Goal: Task Accomplishment & Management: Complete application form

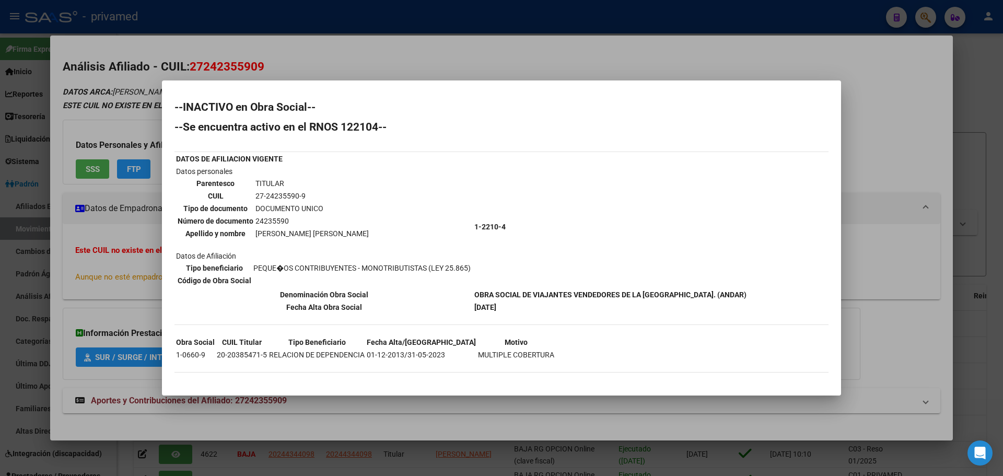
click at [328, 57] on div at bounding box center [501, 238] width 1003 height 476
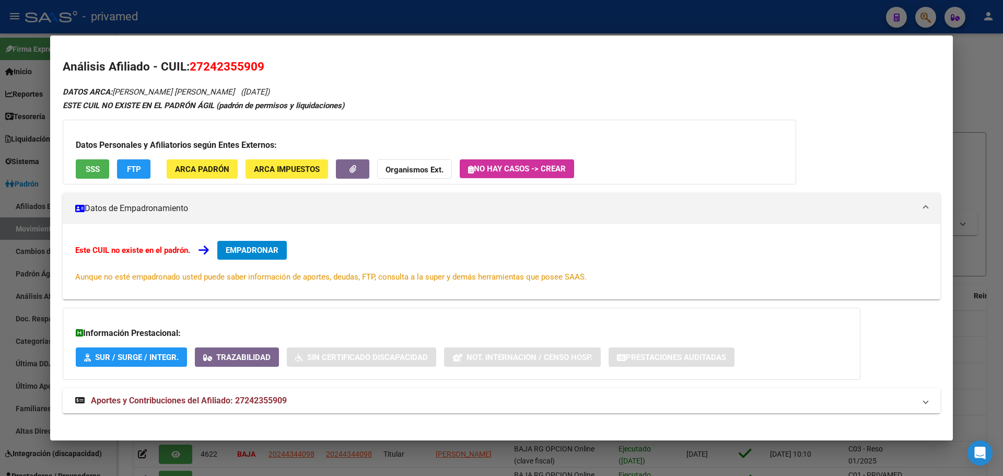
click at [315, 17] on div at bounding box center [501, 238] width 1003 height 476
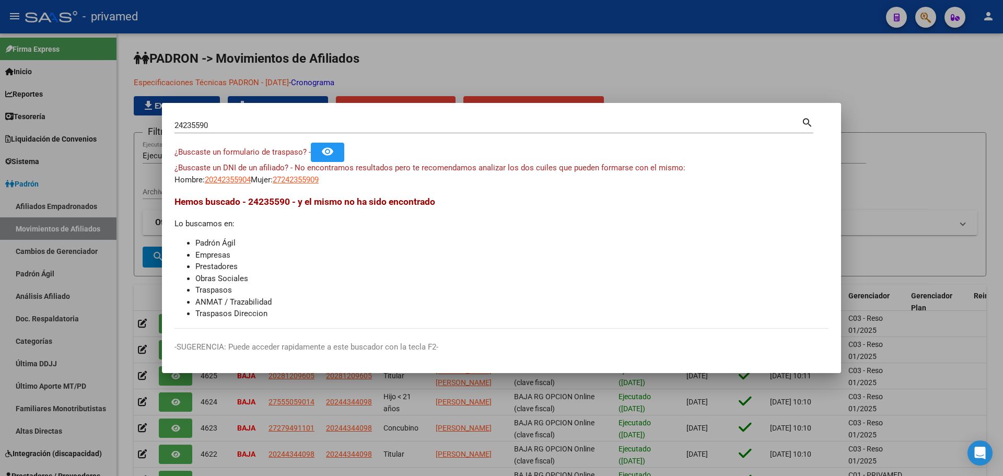
drag, startPoint x: 367, startPoint y: 24, endPoint x: 361, endPoint y: 27, distance: 7.0
click at [367, 24] on div at bounding box center [501, 238] width 1003 height 476
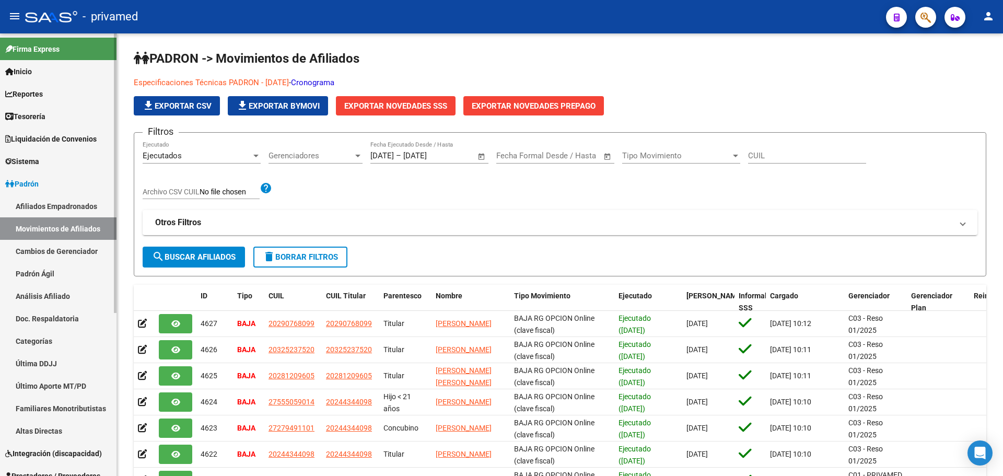
click at [50, 275] on link "Padrón Ágil" at bounding box center [58, 273] width 116 height 22
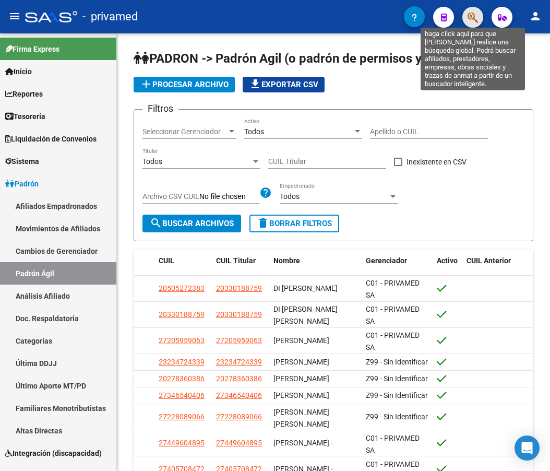
click at [471, 21] on icon "button" at bounding box center [473, 17] width 10 height 12
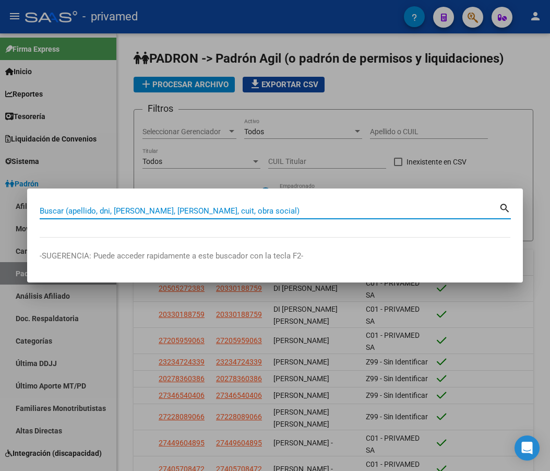
paste input "20283249167"
type input "20283249167"
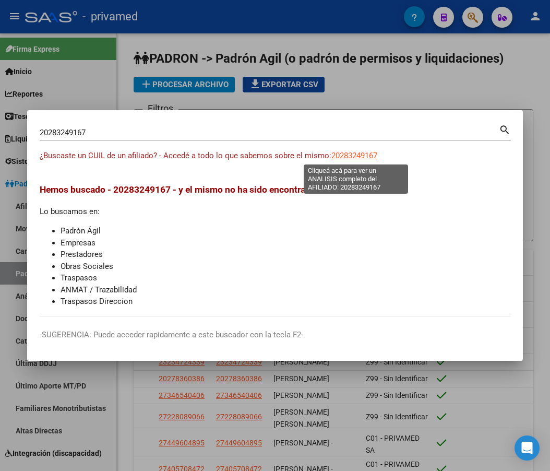
click at [346, 158] on span "20283249167" at bounding box center [355, 155] width 46 height 9
type textarea "20283249167"
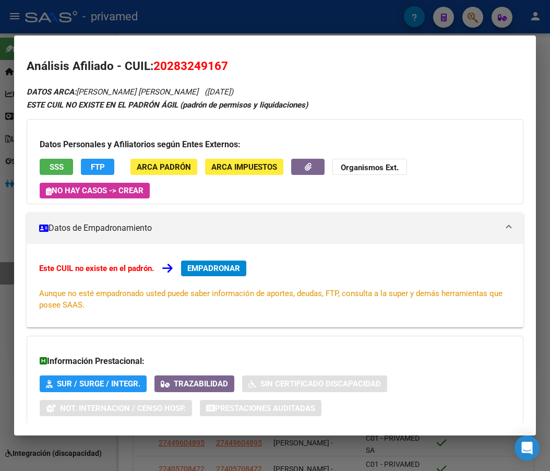
click at [57, 166] on span "SSS" at bounding box center [57, 166] width 14 height 9
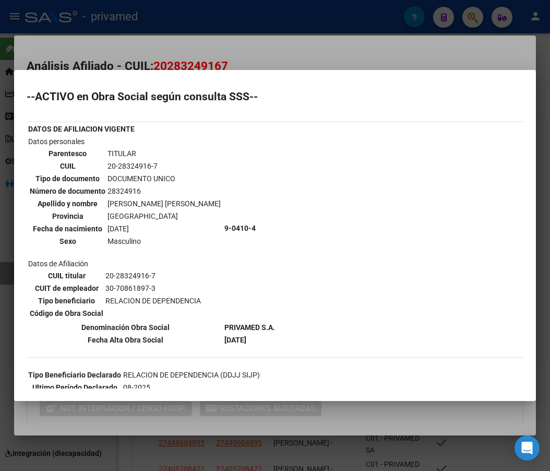
click at [296, 52] on div at bounding box center [275, 235] width 550 height 471
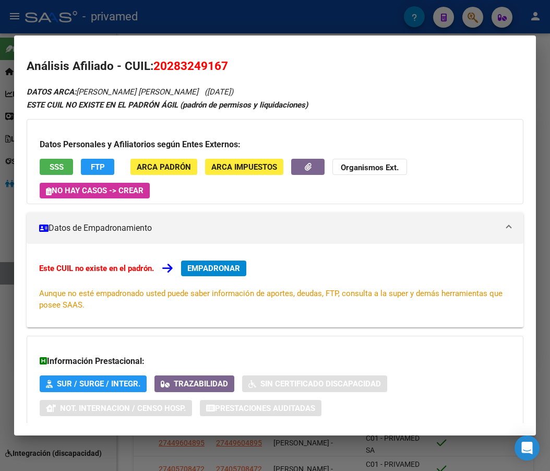
click at [236, 270] on span "EMPADRONAR" at bounding box center [213, 268] width 53 height 9
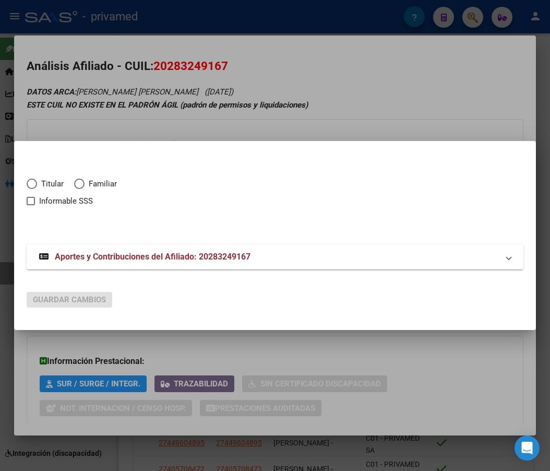
click at [40, 184] on span "Titular" at bounding box center [50, 184] width 27 height 12
click at [37, 184] on input "Titular" at bounding box center [32, 184] width 10 height 10
radio input "true"
checkbox input "true"
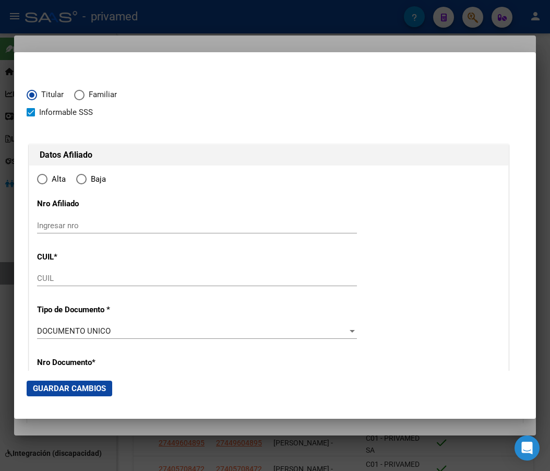
type input "20-28324916-7"
type input "28324916"
type input "DIAZ"
type input "[PERSON_NAME]"
type input "[DATE]"
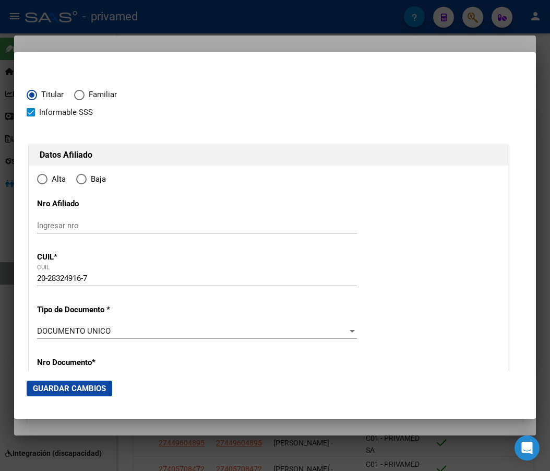
type input "MORON"
type input "1708"
type input "GRITO [PERSON_NAME]"
type input "3132"
radio input "true"
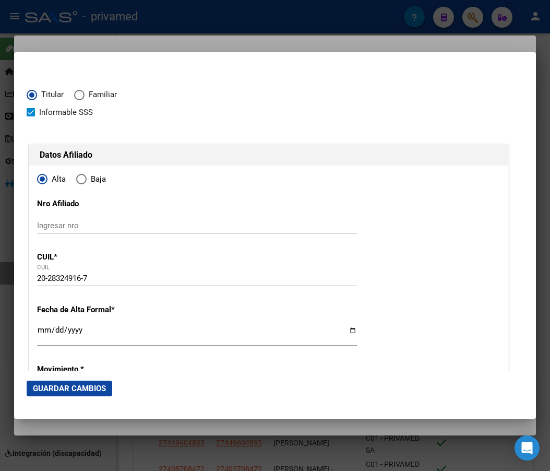
type input "MORON"
click at [40, 328] on input "Ingresar fecha" at bounding box center [197, 334] width 320 height 17
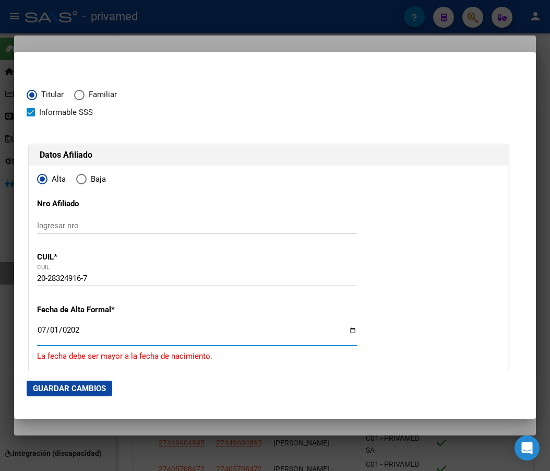
type input "[DATE]"
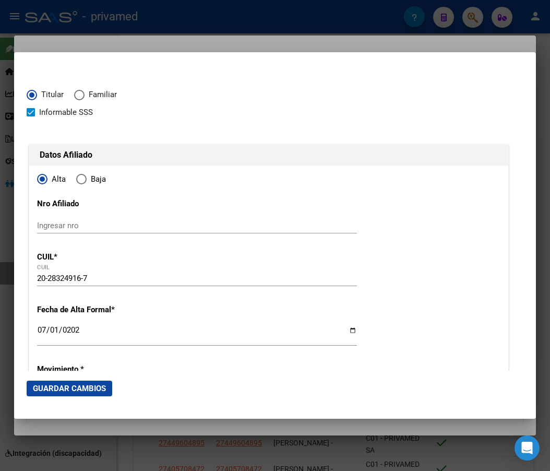
click at [344, 124] on div at bounding box center [269, 131] width 485 height 24
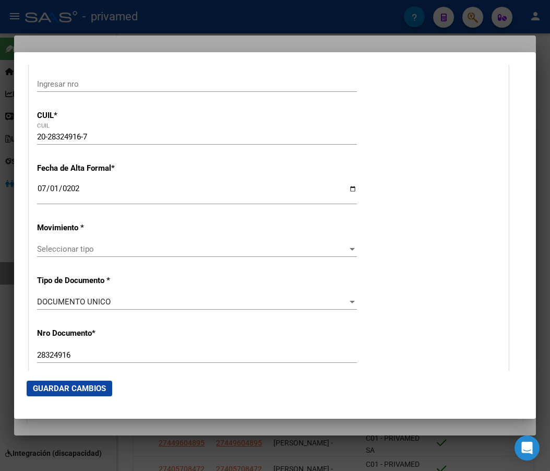
scroll to position [157, 0]
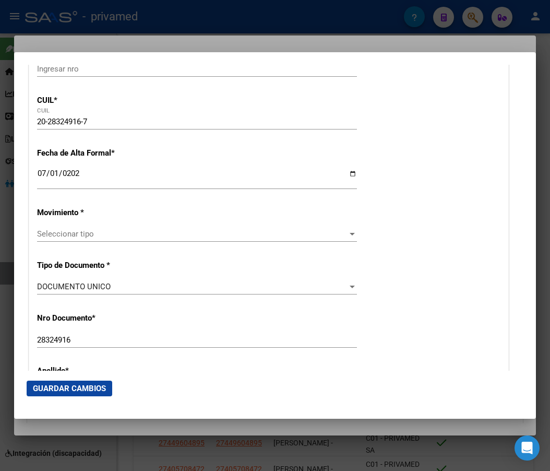
click at [66, 237] on span "Seleccionar tipo" at bounding box center [192, 233] width 311 height 9
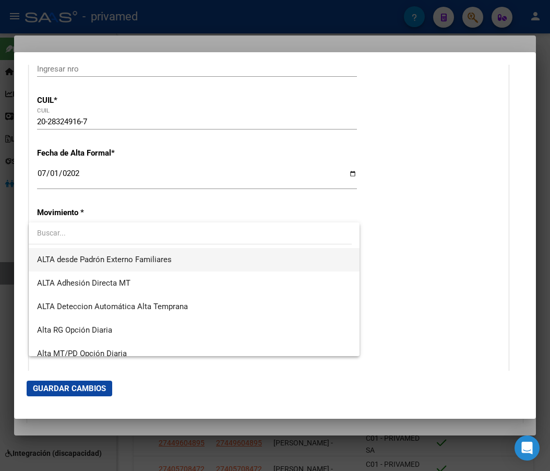
scroll to position [360, 0]
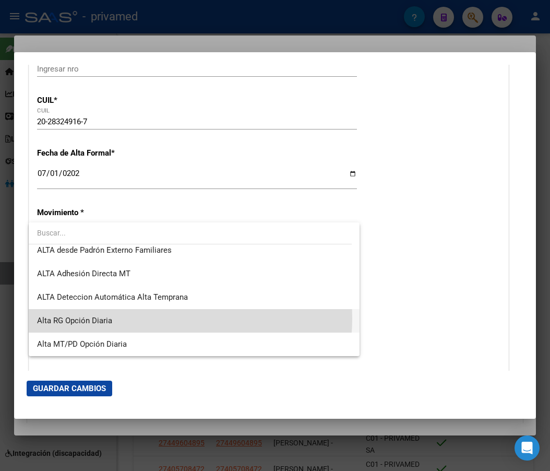
click at [157, 319] on span "Alta RG Opción Diaria" at bounding box center [194, 321] width 314 height 24
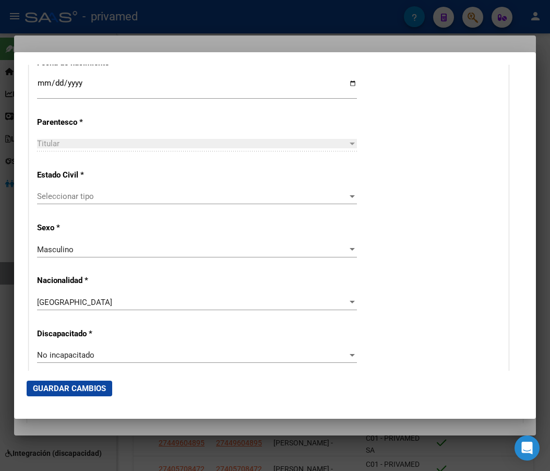
scroll to position [522, 0]
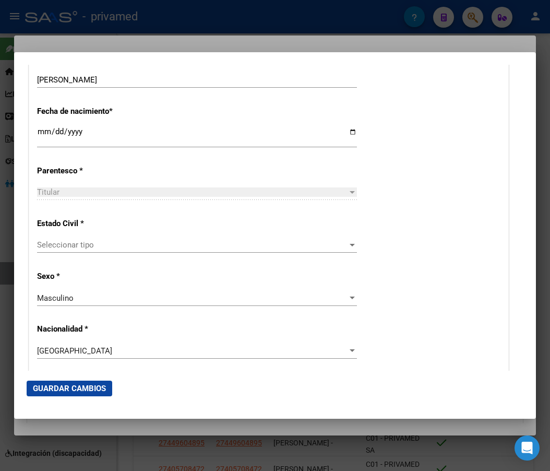
click at [80, 242] on span "Seleccionar tipo" at bounding box center [192, 244] width 311 height 9
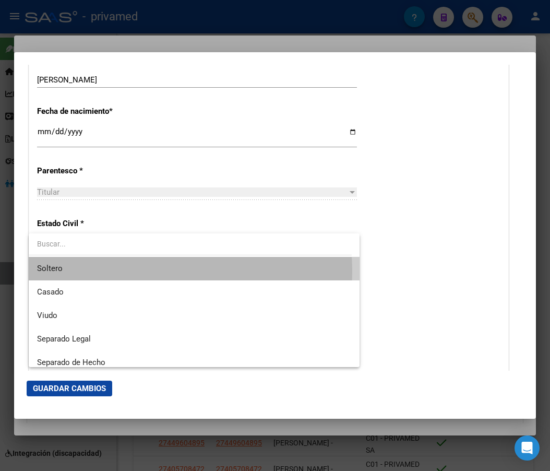
click at [77, 273] on span "Soltero" at bounding box center [194, 269] width 314 height 24
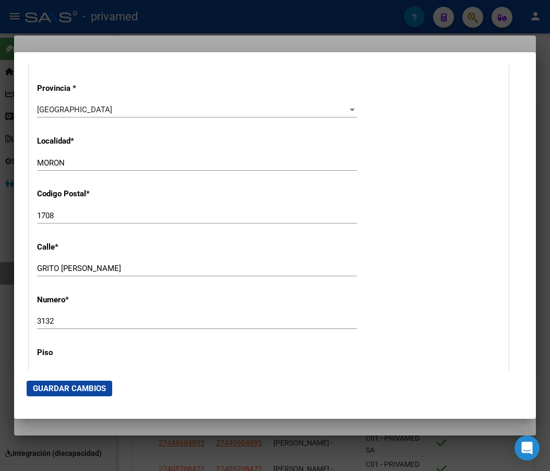
scroll to position [992, 0]
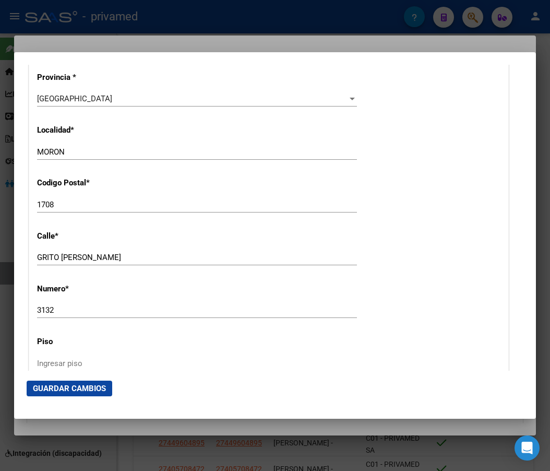
click at [83, 388] on span "Guardar Cambios" at bounding box center [69, 388] width 73 height 9
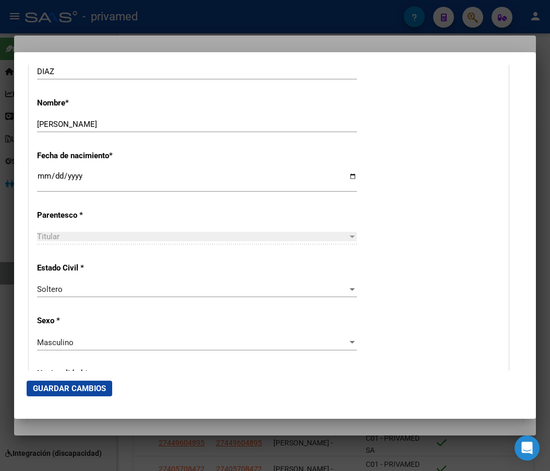
scroll to position [522, 0]
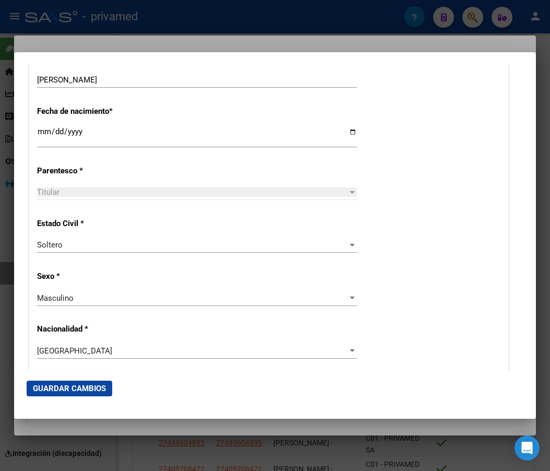
click at [148, 191] on div "Titular" at bounding box center [192, 191] width 311 height 9
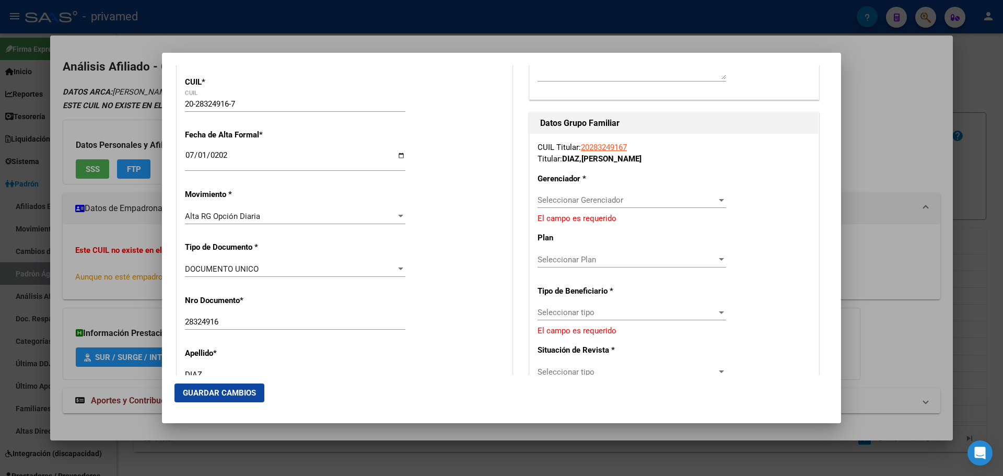
scroll to position [209, 0]
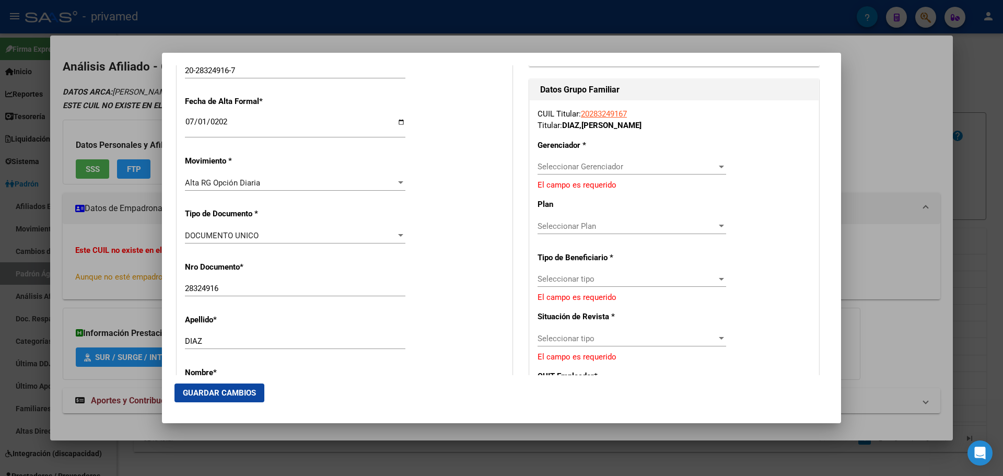
click at [599, 164] on span "Seleccionar Gerenciador" at bounding box center [626, 166] width 179 height 9
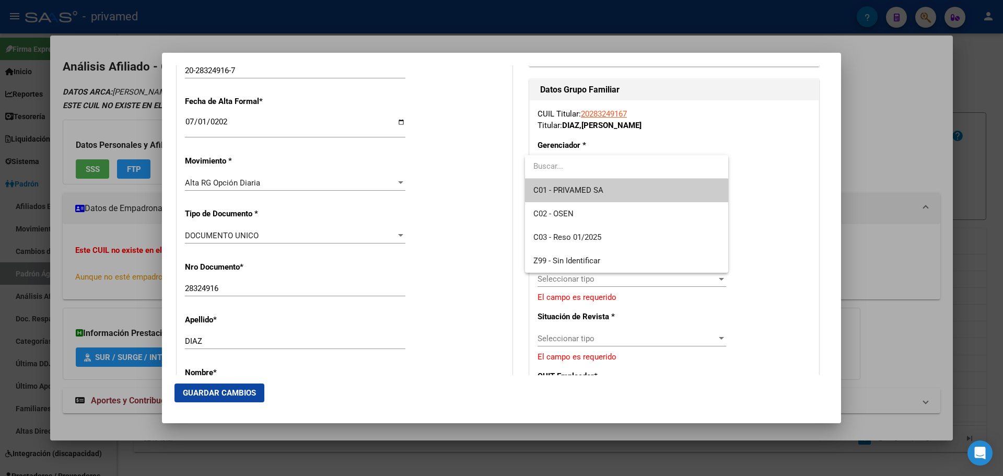
click at [614, 191] on span "C01 - PRIVAMED SA" at bounding box center [626, 191] width 186 height 24
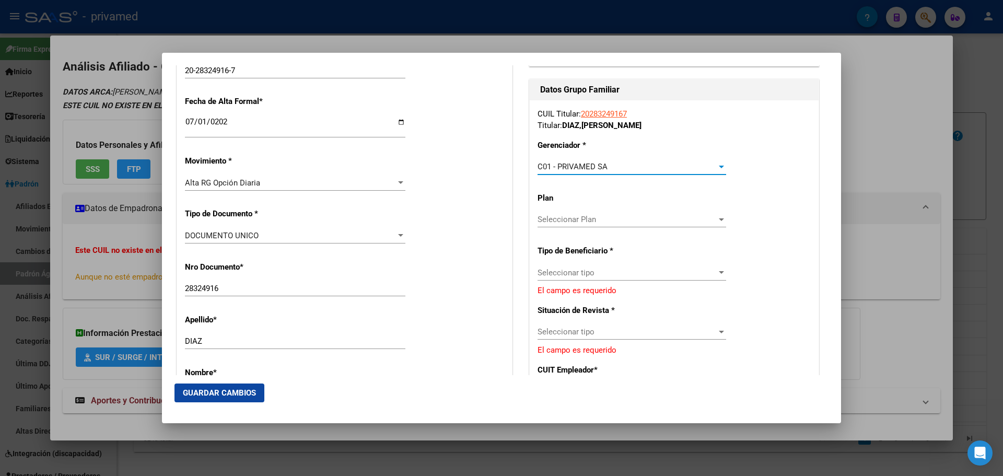
click at [608, 271] on span "Seleccionar tipo" at bounding box center [626, 272] width 179 height 9
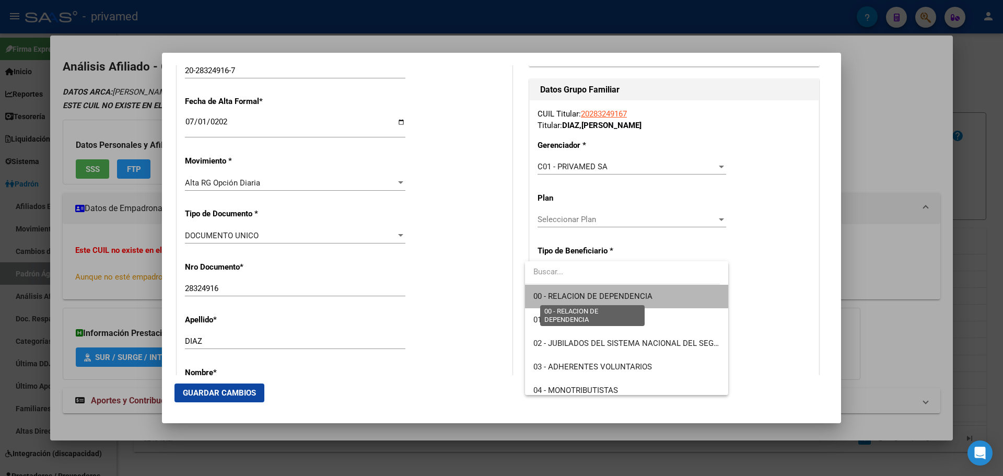
click at [642, 300] on span "00 - RELACION DE DEPENDENCIA" at bounding box center [592, 295] width 119 height 9
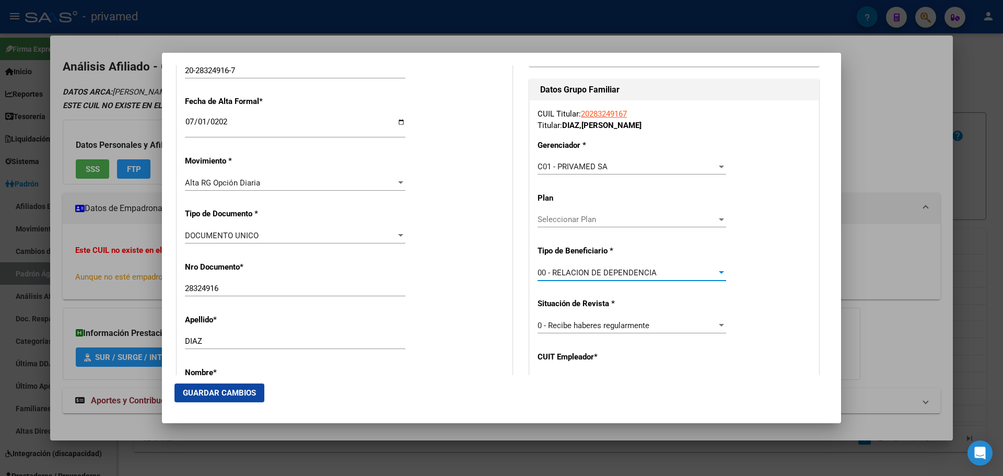
type input "30-70861897-3"
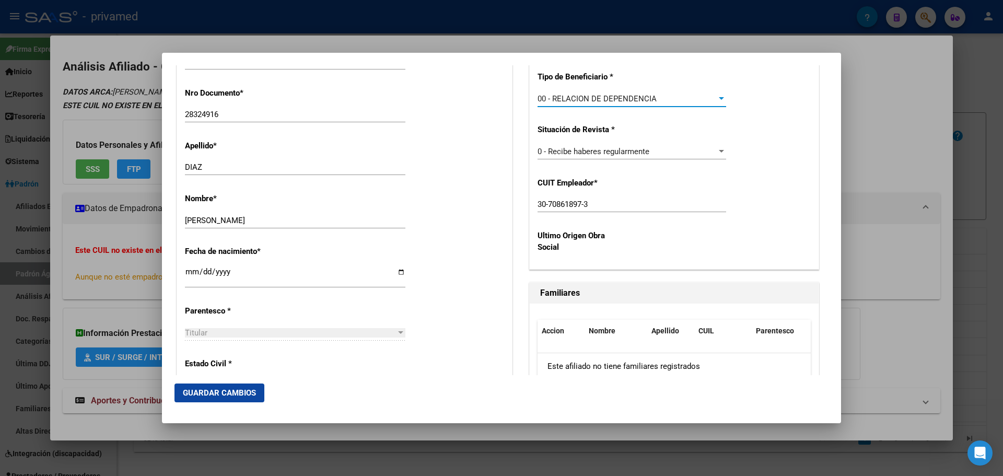
scroll to position [470, 0]
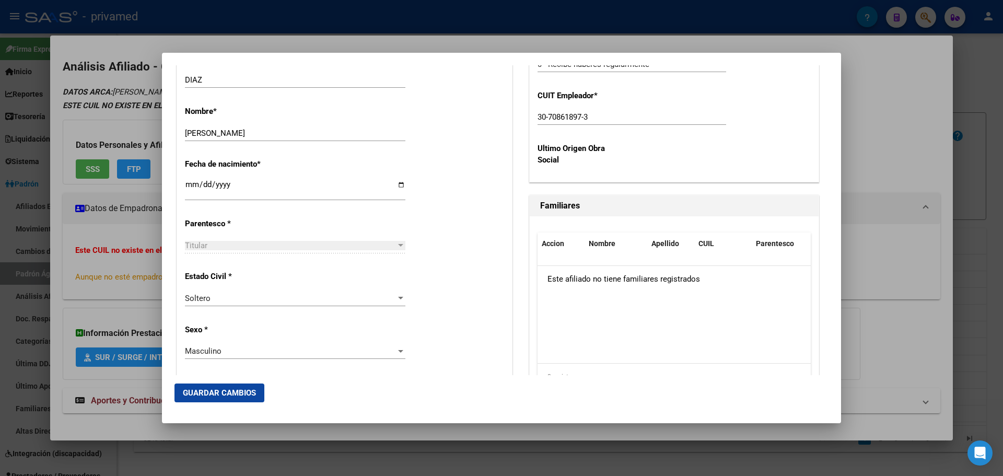
click at [229, 394] on span "Guardar Cambios" at bounding box center [219, 392] width 73 height 9
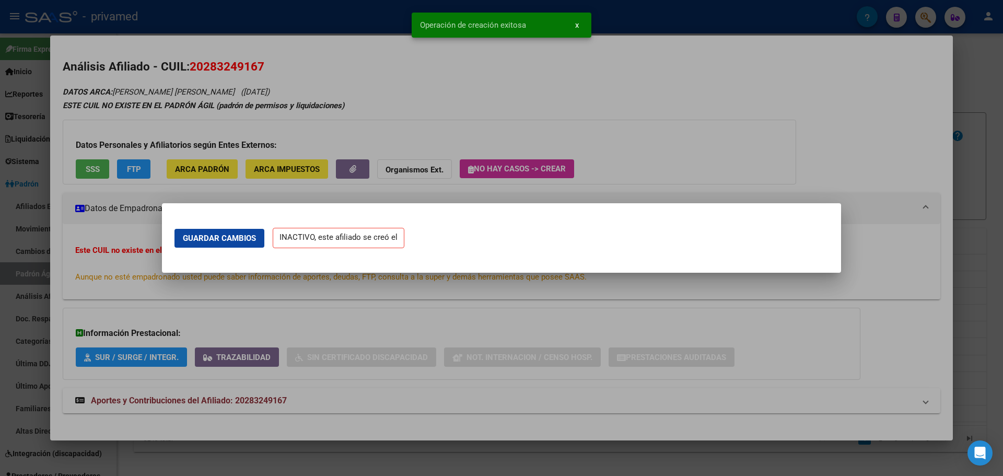
scroll to position [0, 0]
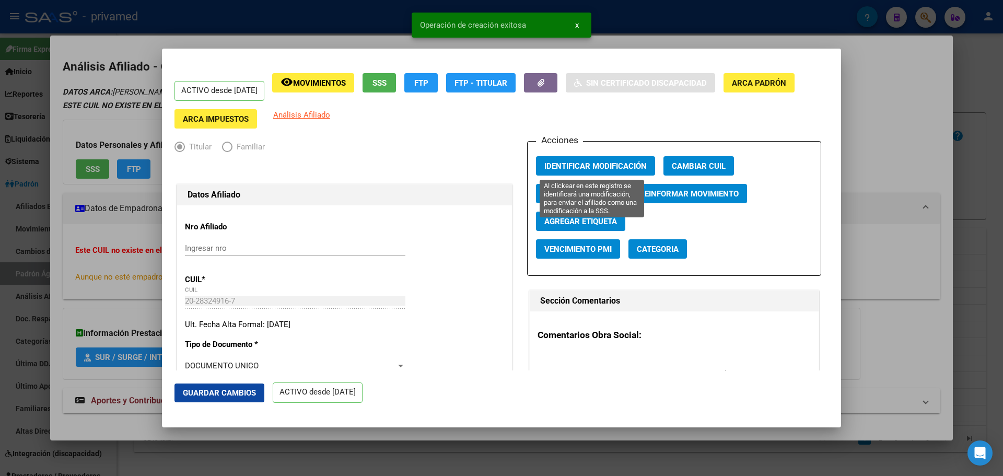
click at [569, 167] on span "Identificar Modificación" at bounding box center [595, 165] width 102 height 9
click at [217, 386] on button "Guardar Cambios" at bounding box center [219, 392] width 90 height 19
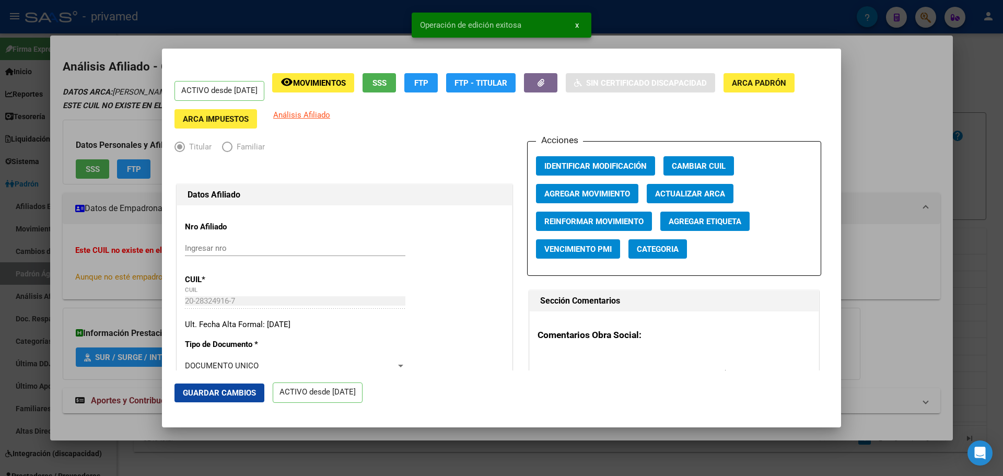
click at [330, 19] on div at bounding box center [501, 238] width 1003 height 476
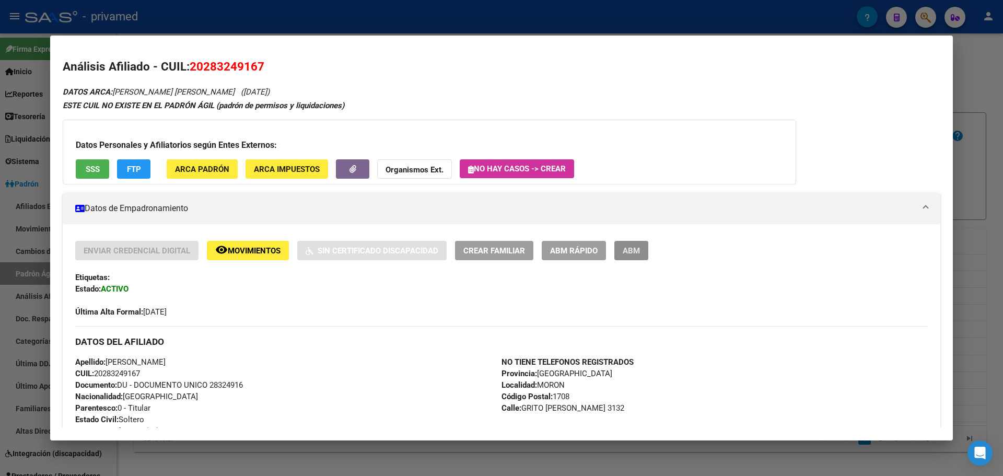
click at [632, 249] on span "ABM" at bounding box center [631, 250] width 17 height 9
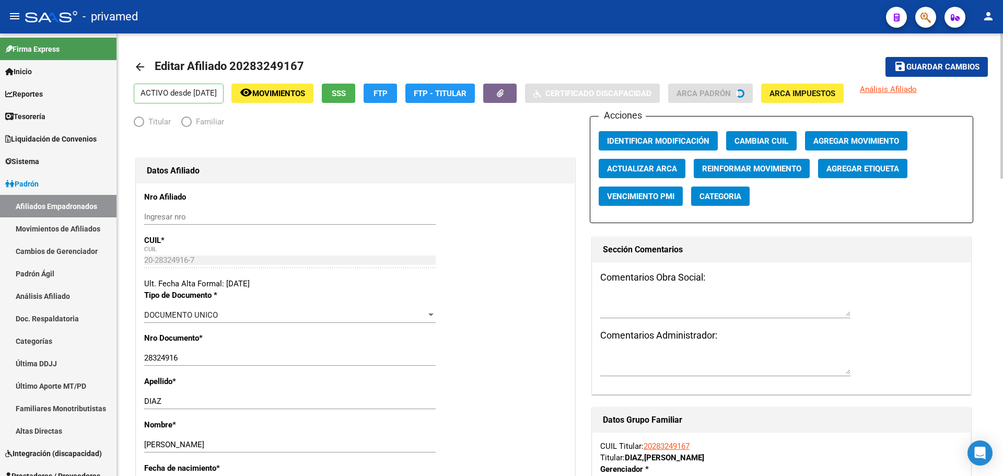
radio input "true"
type input "30-70861897-3"
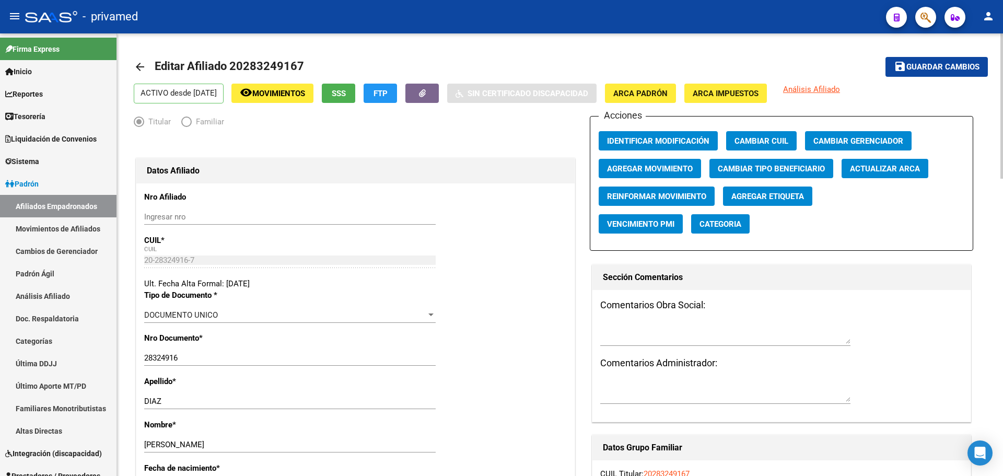
click at [143, 65] on mat-icon "arrow_back" at bounding box center [140, 67] width 13 height 13
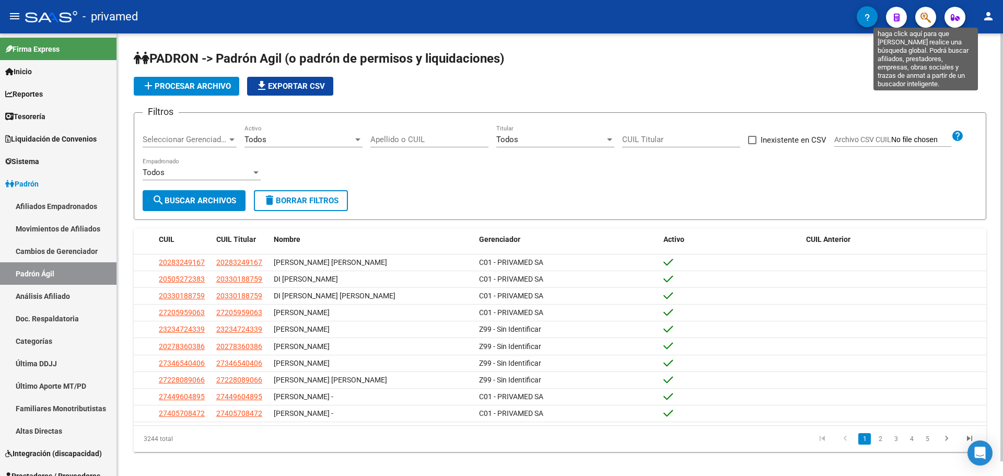
click at [926, 17] on icon "button" at bounding box center [925, 17] width 10 height 12
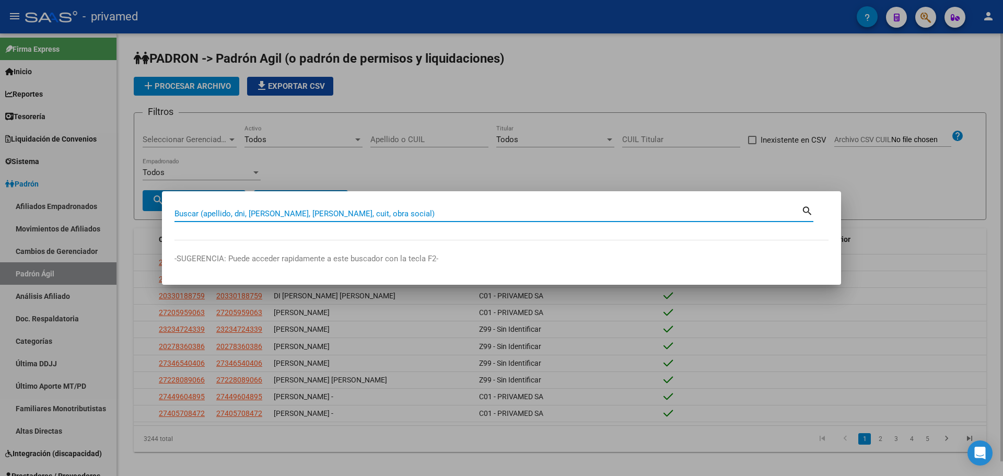
paste input "20283249167"
type input "20283249167"
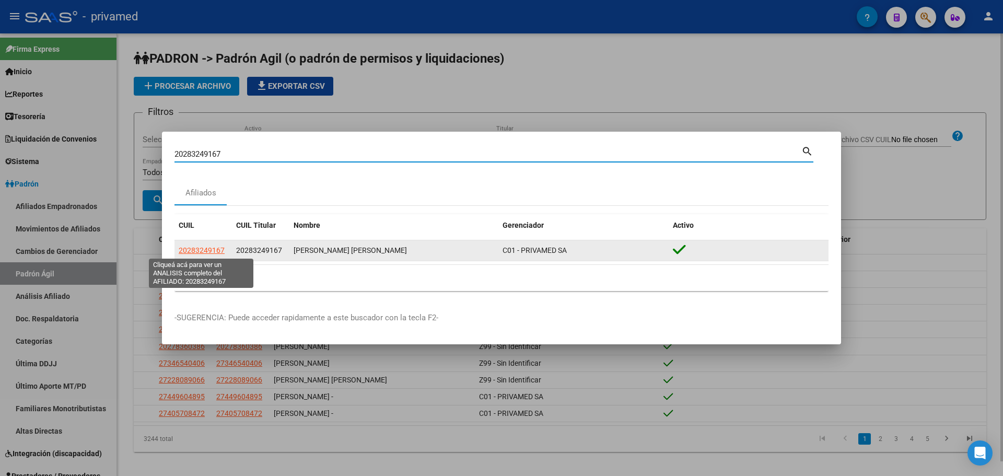
click at [210, 249] on span "20283249167" at bounding box center [202, 250] width 46 height 8
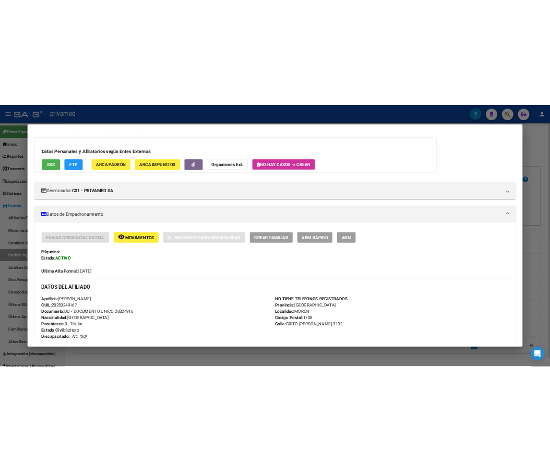
scroll to position [52, 0]
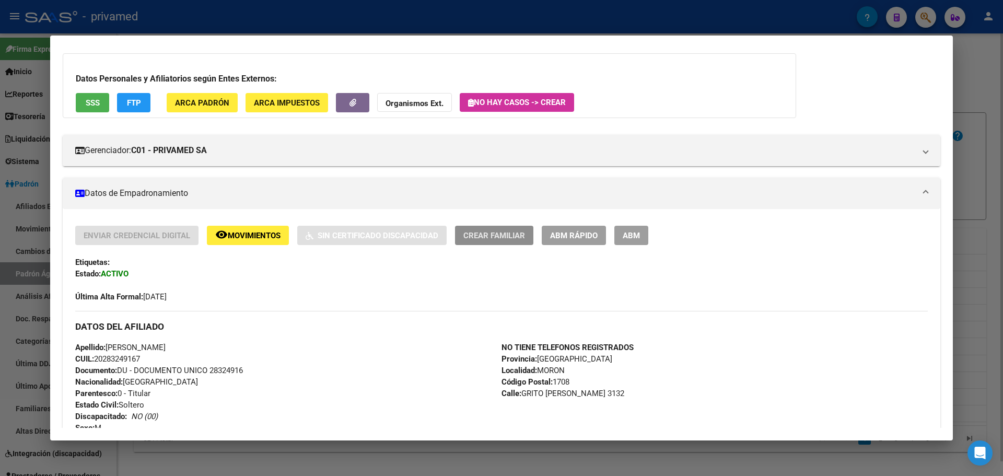
click at [489, 233] on span "Crear Familiar" at bounding box center [494, 235] width 62 height 9
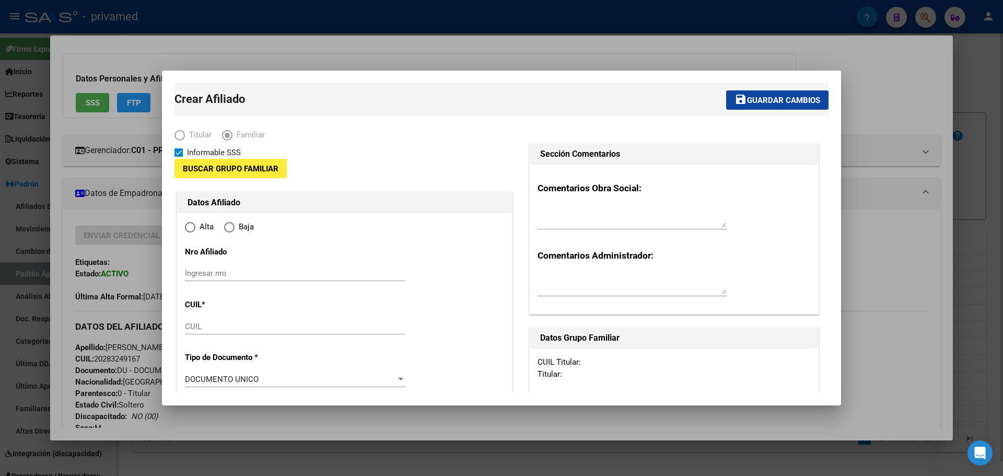
type input "30-70861897-3"
type input "MORON"
type input "1708"
type input "GRITO [PERSON_NAME]"
type input "3132"
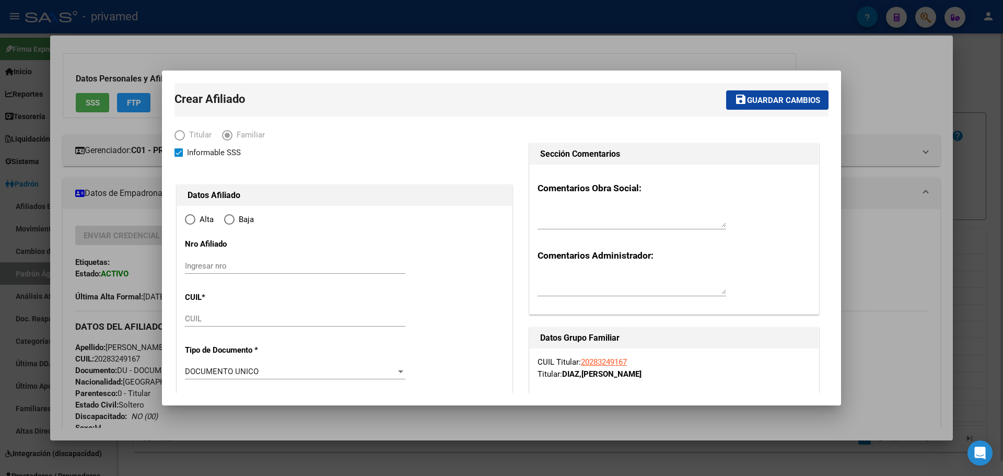
radio input "true"
type input "30-70861897-3"
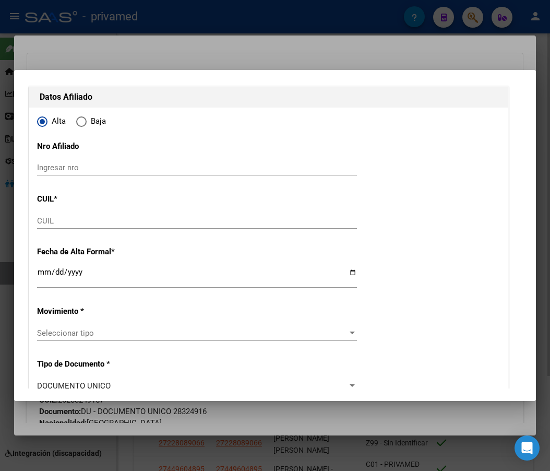
scroll to position [104, 0]
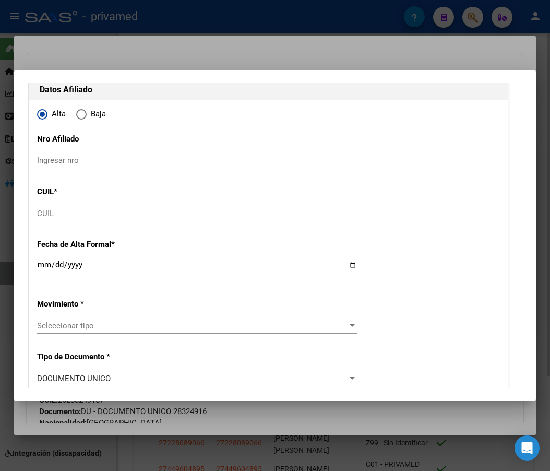
drag, startPoint x: 165, startPoint y: 166, endPoint x: 86, endPoint y: 197, distance: 84.9
click at [161, 166] on div "Ingresar nro" at bounding box center [197, 160] width 320 height 16
click at [47, 214] on input "CUIL" at bounding box center [197, 213] width 320 height 9
paste input "27-26553594-7"
type input "27-26553594-7"
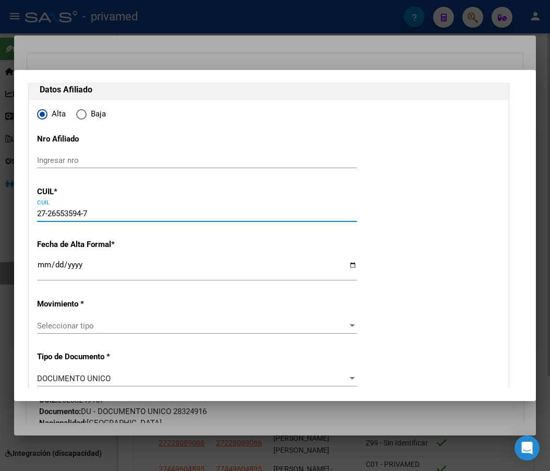
type input "26553594"
type input "LEIVA"
type input "[PERSON_NAME]"
type input "[DATE]"
type input "CABA"
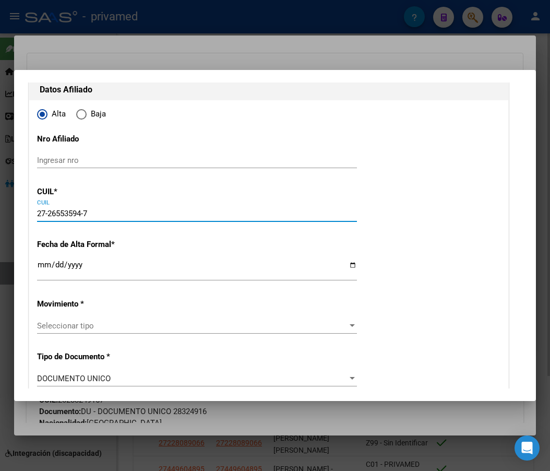
type input "1417"
type input "[PERSON_NAME]"
type input "3144"
type input "27-26553594-7"
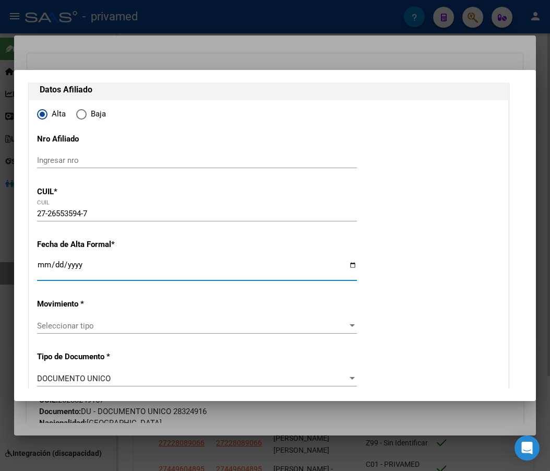
click at [41, 261] on input "Ingresar fecha" at bounding box center [197, 269] width 320 height 17
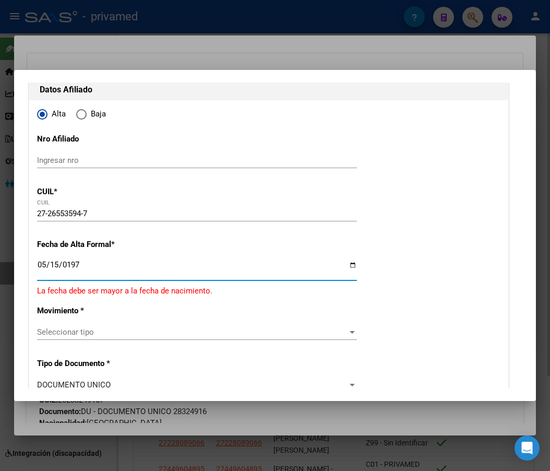
type input "[DATE]"
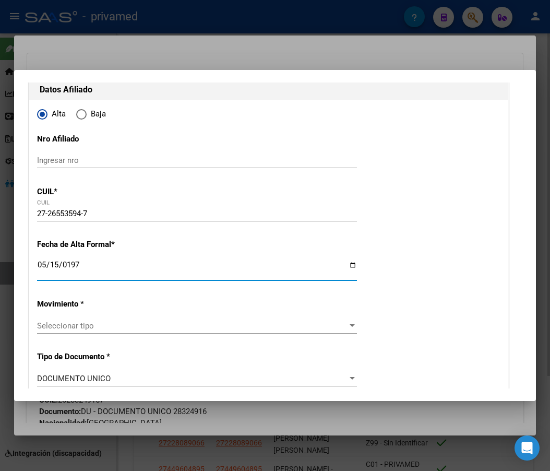
click at [70, 324] on span "Seleccionar tipo" at bounding box center [192, 325] width 311 height 9
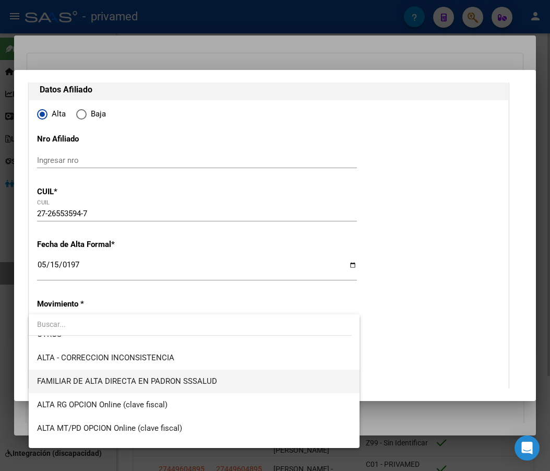
scroll to position [151, 0]
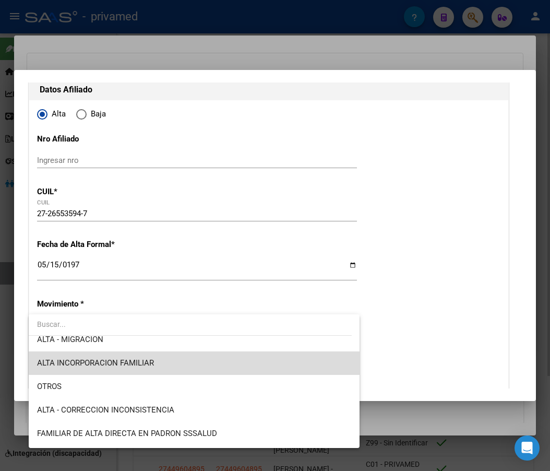
click at [194, 362] on span "ALTA INCORPORACION FAMILIAR" at bounding box center [194, 363] width 314 height 24
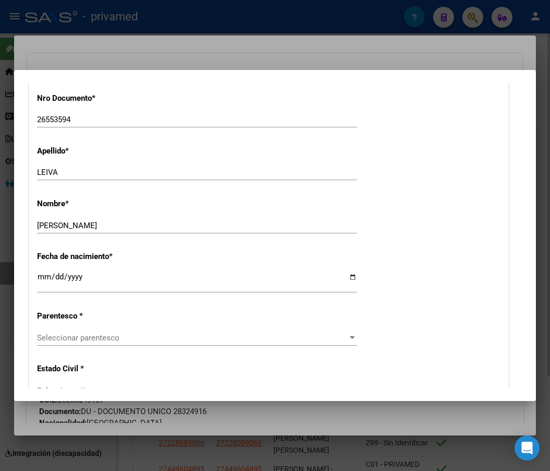
scroll to position [470, 0]
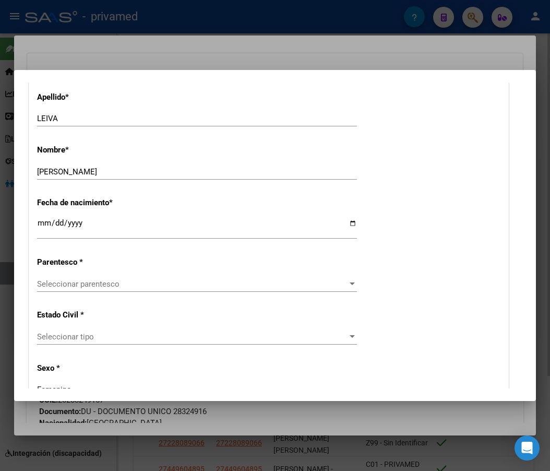
click at [106, 279] on span "Seleccionar parentesco" at bounding box center [192, 283] width 311 height 9
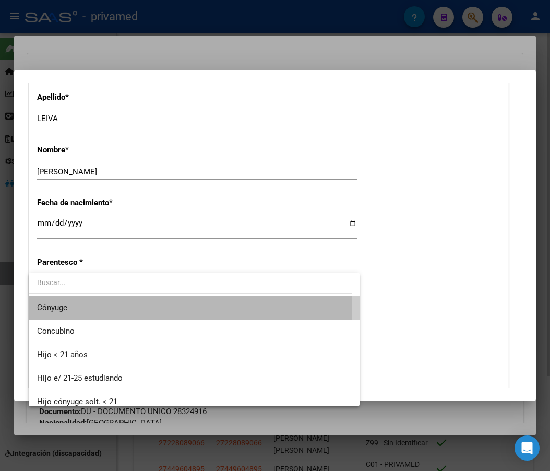
click at [101, 307] on span "Cónyuge" at bounding box center [194, 308] width 314 height 24
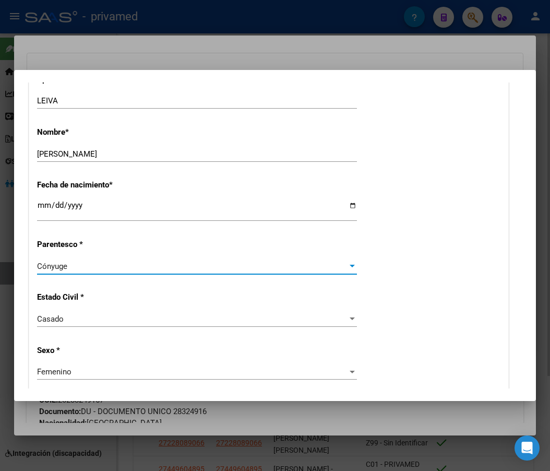
scroll to position [522, 0]
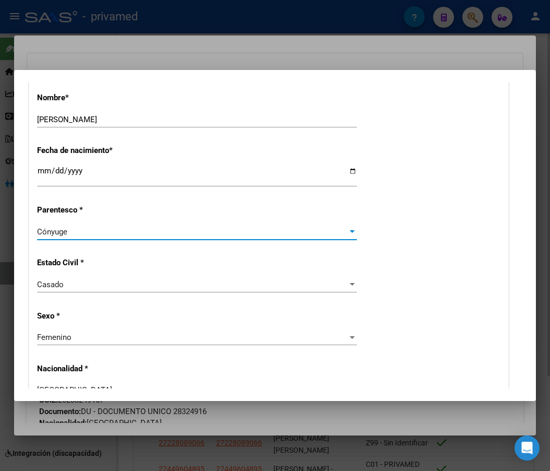
click at [84, 286] on div "Casado" at bounding box center [192, 284] width 311 height 9
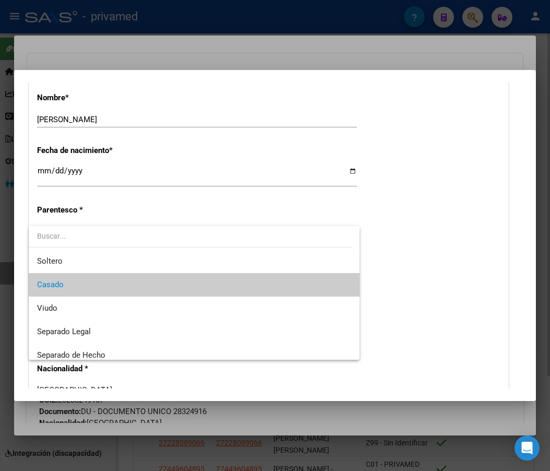
click at [443, 228] on div at bounding box center [275, 235] width 550 height 471
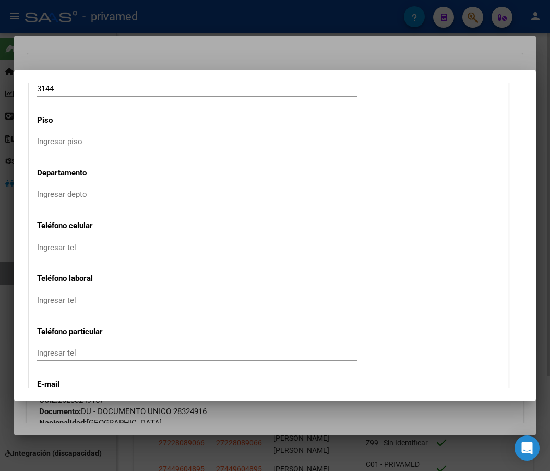
scroll to position [1306, 0]
click at [350, 262] on div "Ingresar tel" at bounding box center [197, 253] width 320 height 26
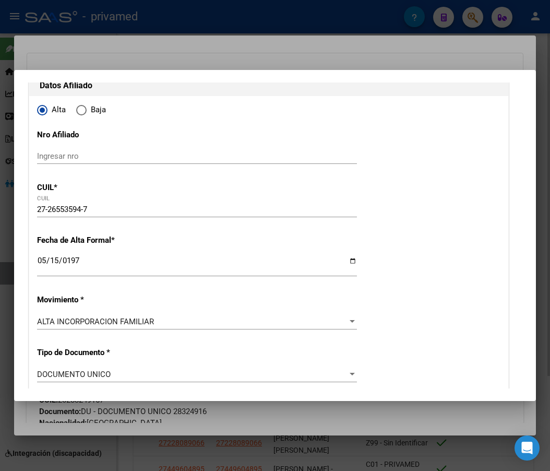
scroll to position [0, 0]
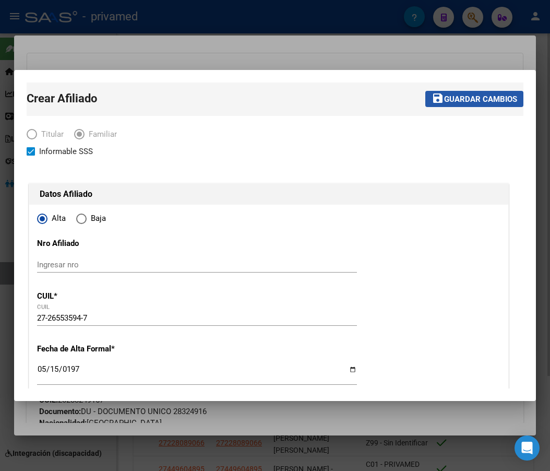
click at [459, 103] on span "Guardar cambios" at bounding box center [480, 99] width 73 height 9
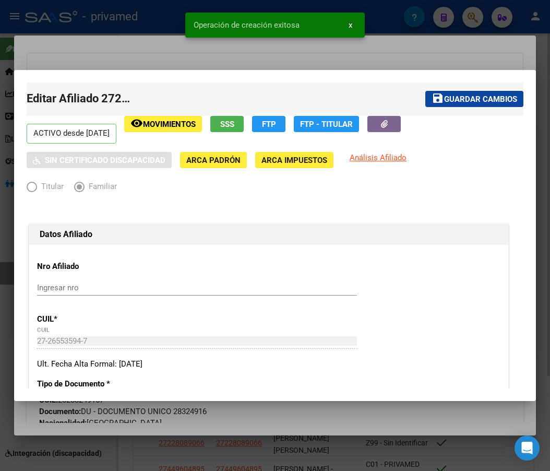
click at [377, 52] on div at bounding box center [275, 235] width 550 height 471
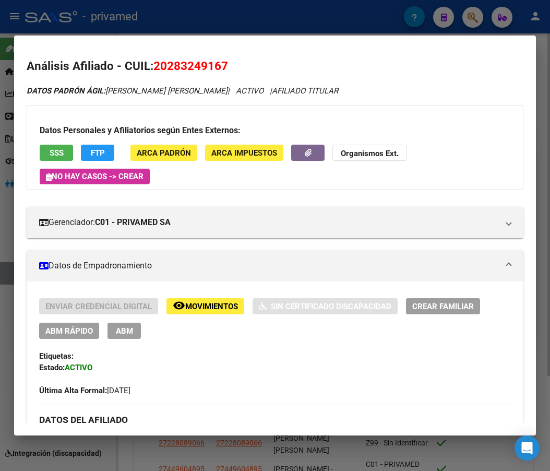
click at [443, 311] on span "Crear Familiar" at bounding box center [444, 306] width 62 height 9
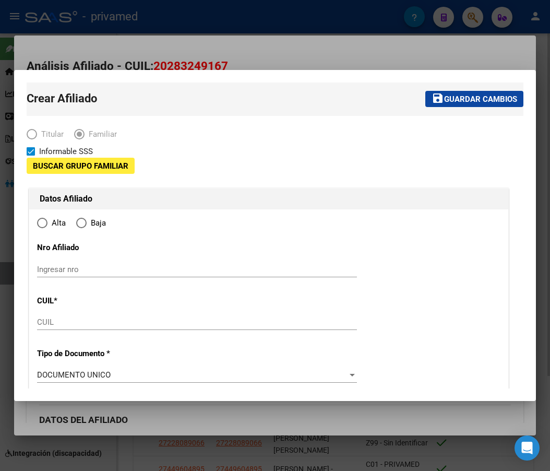
type input "30-70861897-3"
type input "MORON"
type input "1708"
type input "GRITO [PERSON_NAME]"
type input "3132"
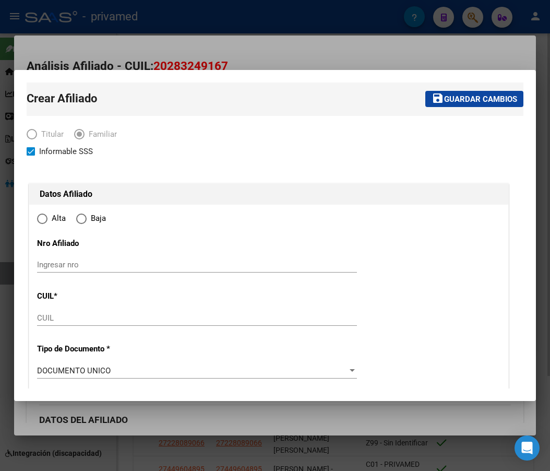
radio input "true"
type input "30-70861897-3"
click at [52, 267] on input "Ingresar nro" at bounding box center [197, 264] width 320 height 9
click at [50, 313] on input "CUIL" at bounding box center [197, 317] width 320 height 9
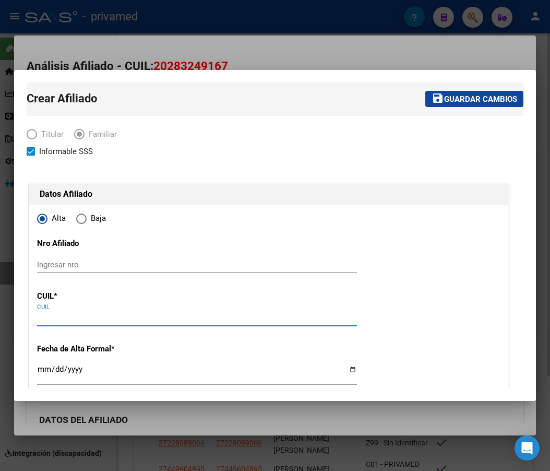
paste input "20-57844356-9"
type input "20-57844356-9"
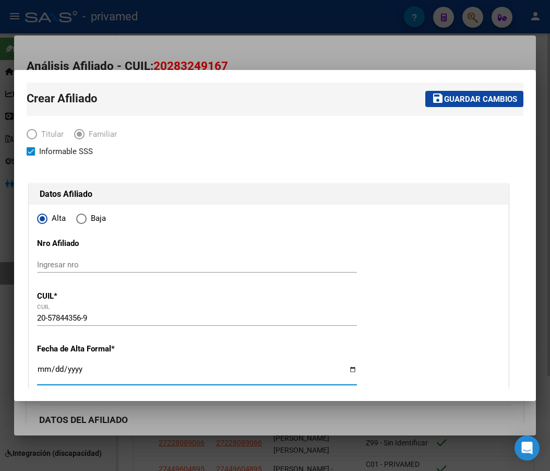
click at [41, 373] on input "Ingresar fecha" at bounding box center [197, 373] width 320 height 17
type input "57844356"
type input "DIAZ"
type input "[PERSON_NAME]"
type input "[DATE]"
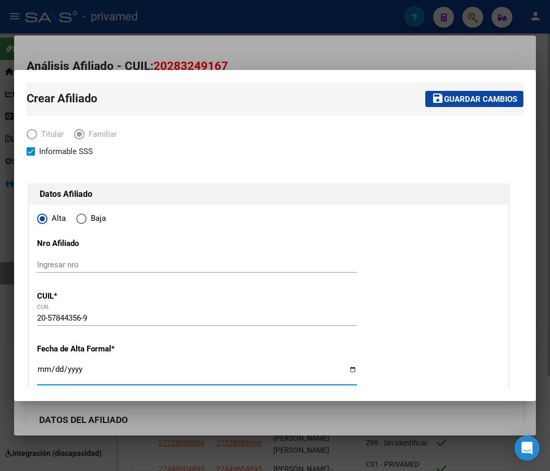
type input "CABA"
type input "1417"
type input "[PERSON_NAME]"
type input "3049"
type input "15"
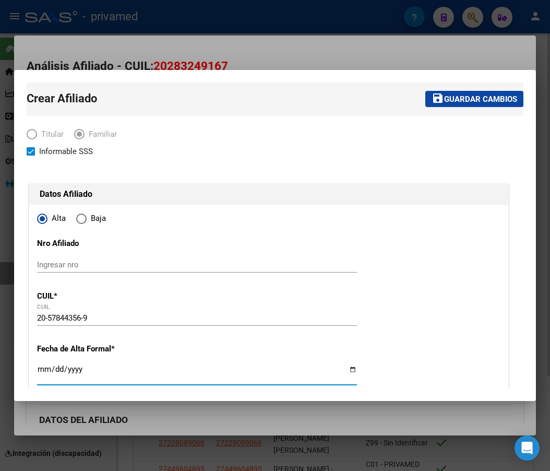
type input "0001-09-05"
type input "[DATE]"
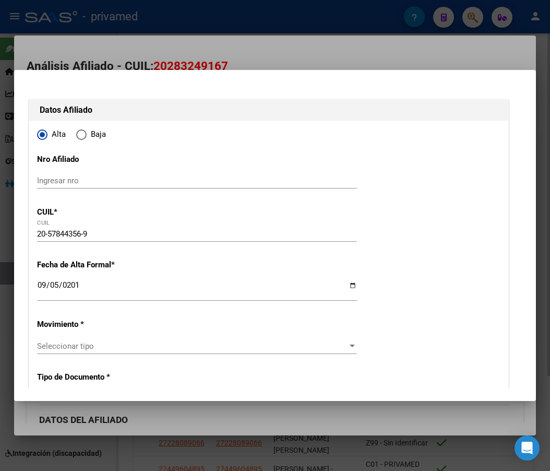
scroll to position [209, 0]
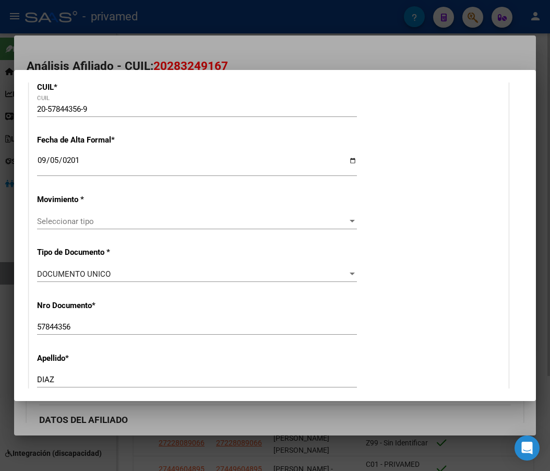
click at [57, 226] on span "Seleccionar tipo" at bounding box center [192, 221] width 311 height 9
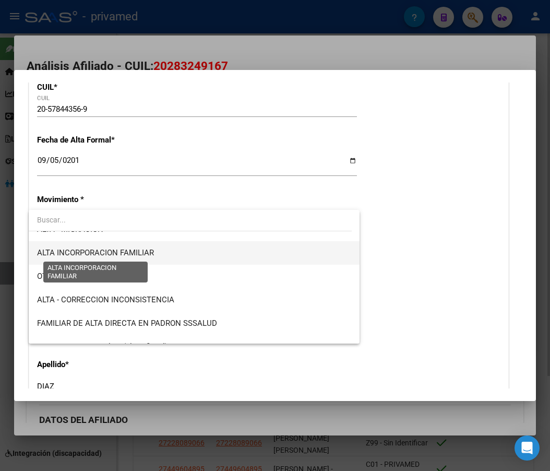
click at [145, 252] on span "ALTA INCORPORACION FAMILIAR" at bounding box center [95, 252] width 117 height 9
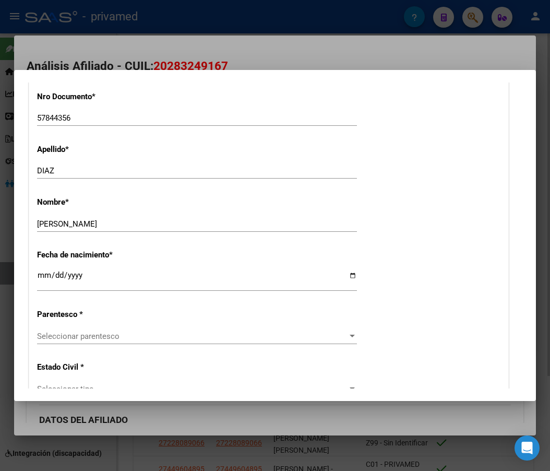
scroll to position [470, 0]
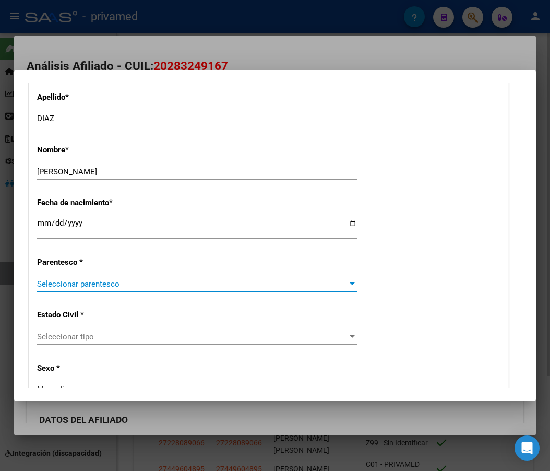
click at [93, 286] on span "Seleccionar parentesco" at bounding box center [192, 283] width 311 height 9
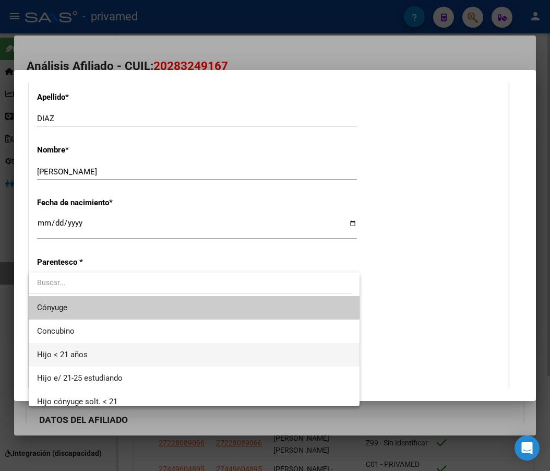
click at [107, 352] on span "Hijo < 21 años" at bounding box center [194, 355] width 314 height 24
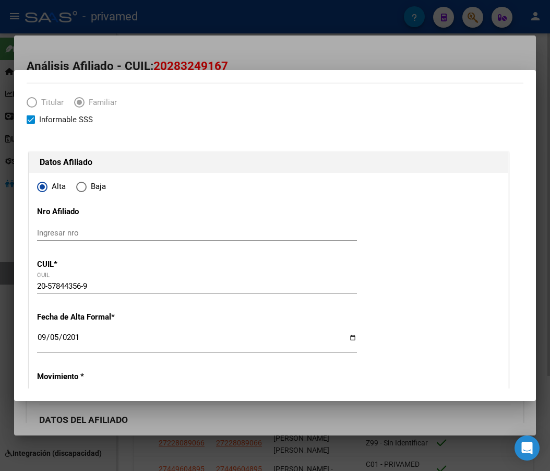
scroll to position [0, 0]
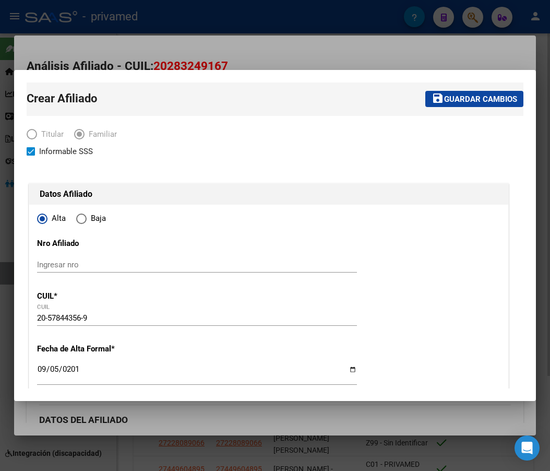
click at [456, 101] on span "Guardar cambios" at bounding box center [480, 99] width 73 height 9
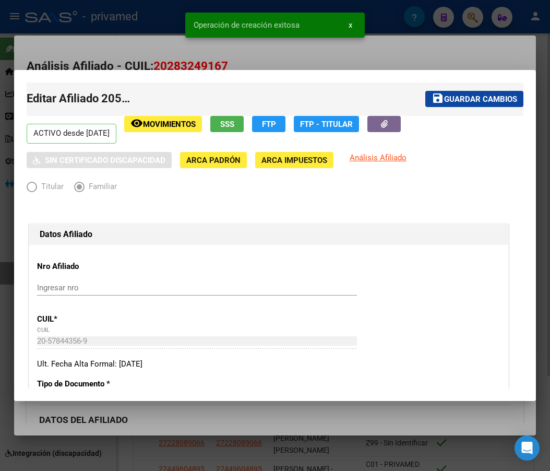
click at [467, 98] on span "Guardar cambios" at bounding box center [480, 99] width 73 height 9
click at [383, 45] on div at bounding box center [275, 235] width 550 height 471
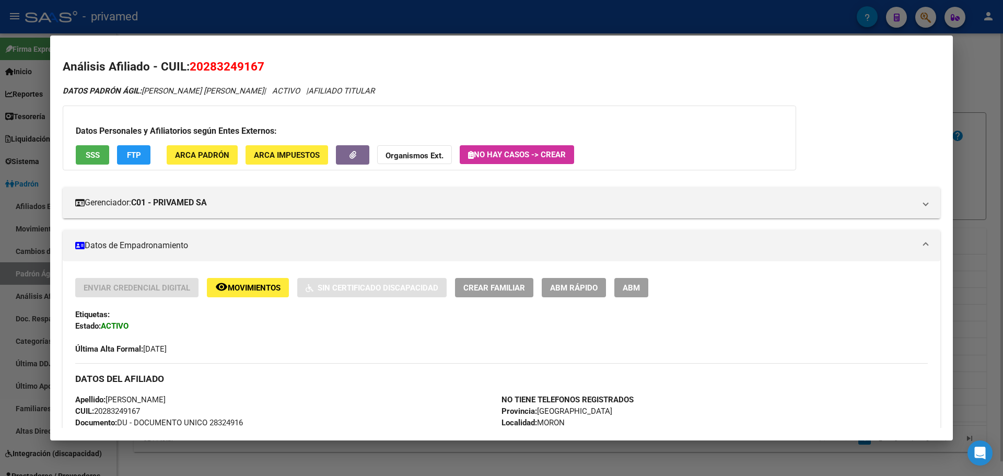
click at [982, 154] on div at bounding box center [501, 238] width 1003 height 476
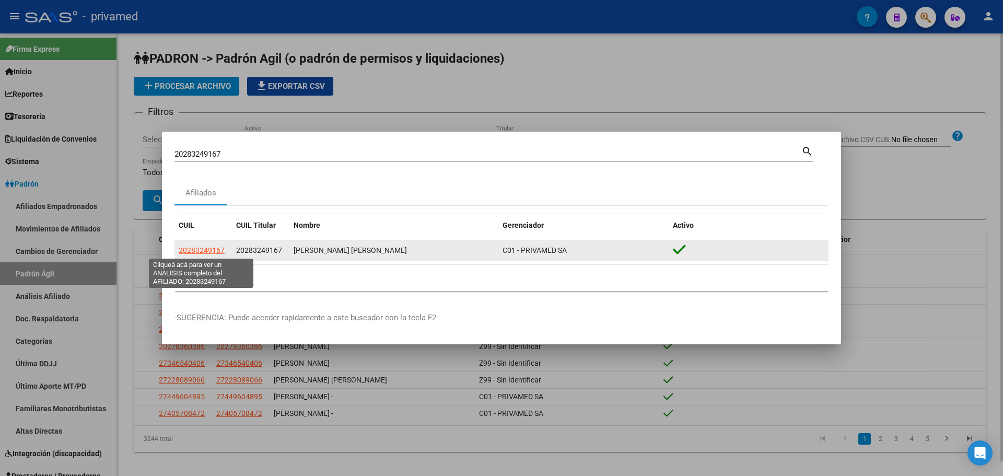
click at [200, 250] on span "20283249167" at bounding box center [202, 250] width 46 height 8
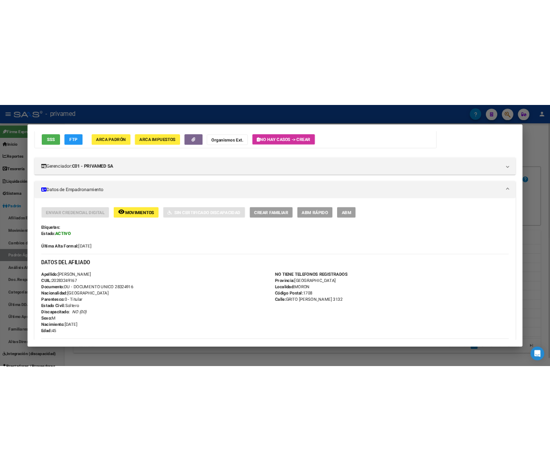
scroll to position [91, 0]
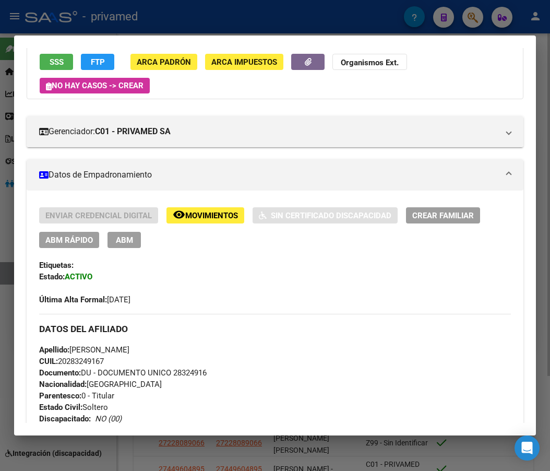
click at [209, 18] on div at bounding box center [275, 235] width 550 height 471
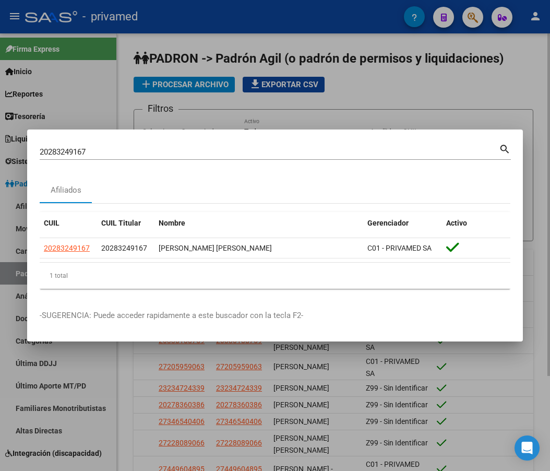
click at [103, 158] on div "20283249167 Buscar (apellido, dni, cuil, [PERSON_NAME], cuit, obra social)" at bounding box center [270, 152] width 460 height 16
click at [103, 157] on div "20283249167 Buscar (apellido, dni, cuil, [PERSON_NAME], cuit, obra social)" at bounding box center [270, 152] width 460 height 16
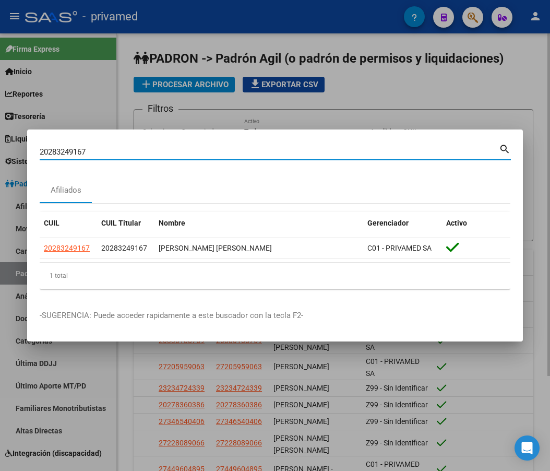
click at [102, 153] on input "20283249167" at bounding box center [270, 151] width 460 height 9
paste input "3234724339"
type input "23234724339"
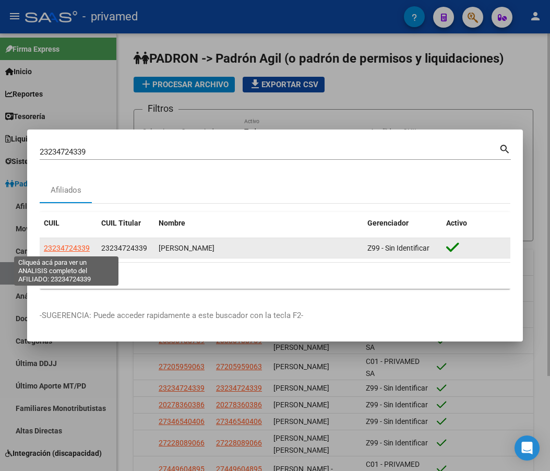
click at [77, 245] on span "23234724339" at bounding box center [67, 248] width 46 height 8
type textarea "23234724339"
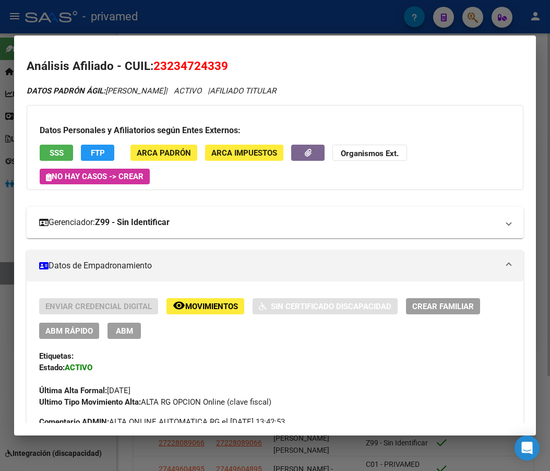
click at [507, 222] on span at bounding box center [509, 222] width 4 height 13
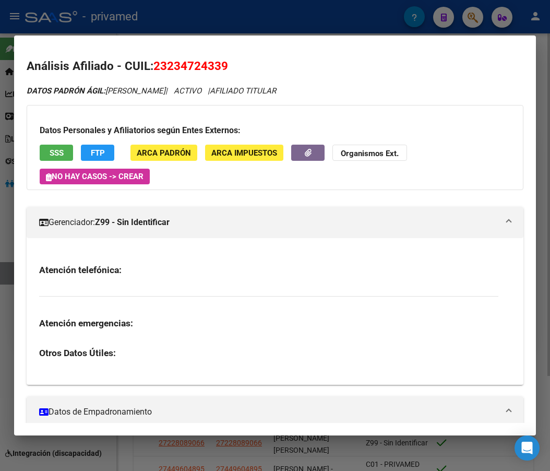
click at [507, 222] on span at bounding box center [509, 222] width 4 height 13
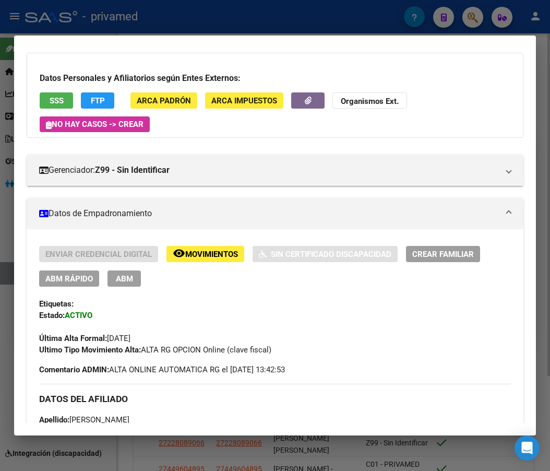
scroll to position [104, 0]
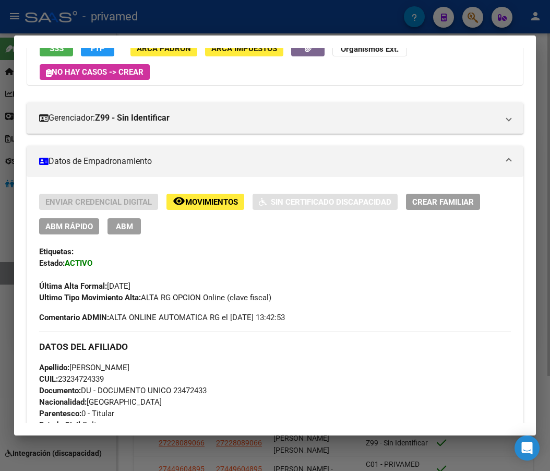
click at [138, 228] on button "ABM" at bounding box center [124, 226] width 33 height 16
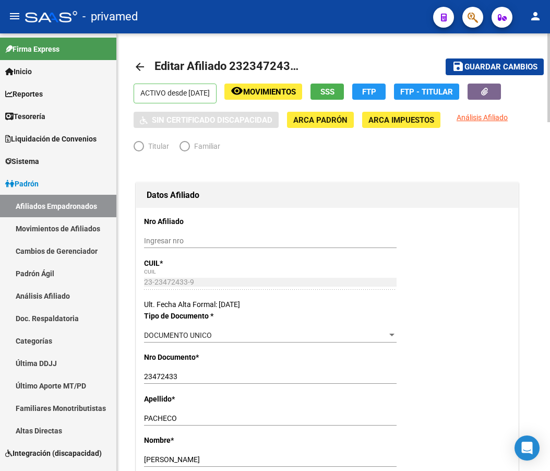
radio input "true"
type input "30-71083833-6"
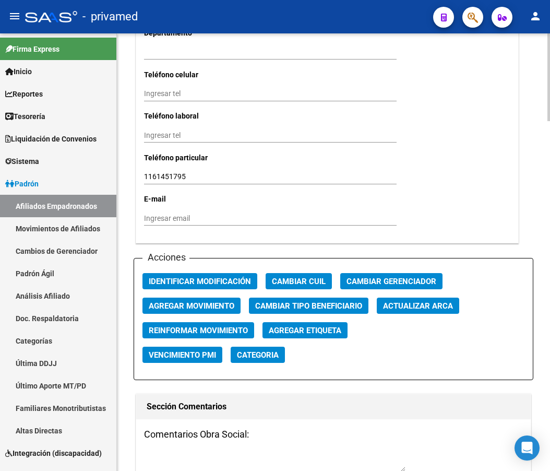
scroll to position [1045, 0]
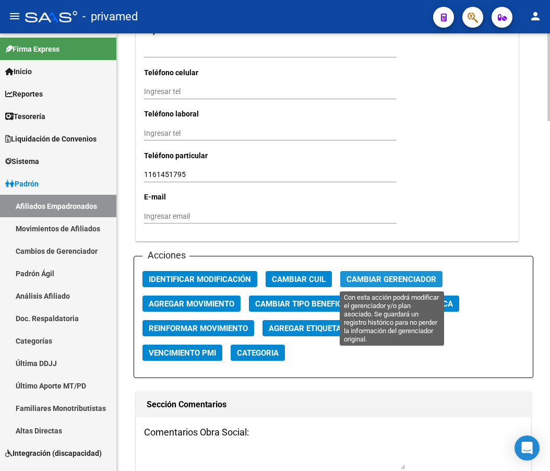
click at [396, 276] on span "Cambiar Gerenciador" at bounding box center [392, 279] width 90 height 9
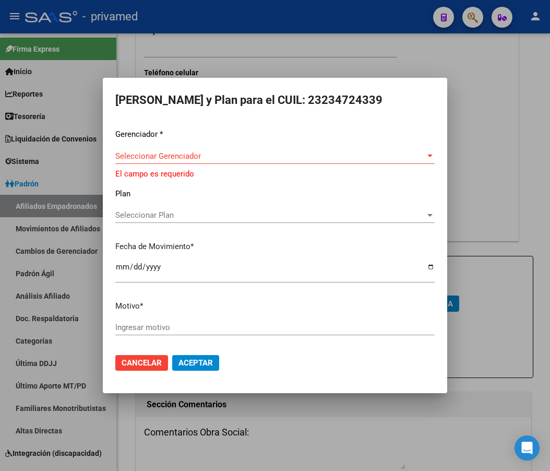
click at [236, 165] on div "Seleccionar Gerenciador Seleccionar Gerenciador" at bounding box center [275, 161] width 320 height 26
click at [232, 161] on div "Seleccionar Gerenciador Seleccionar Gerenciador" at bounding box center [275, 156] width 320 height 16
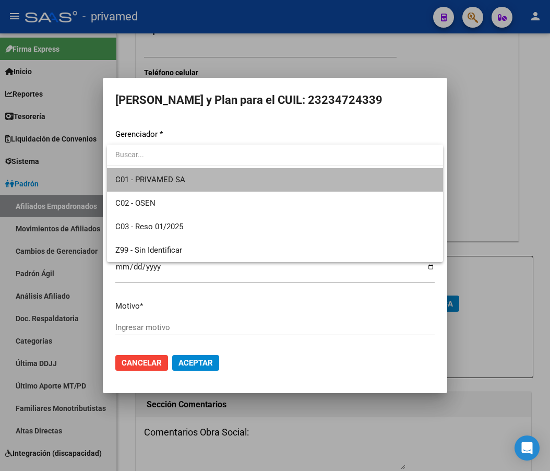
click at [221, 189] on span "C01 - PRIVAMED SA" at bounding box center [275, 180] width 320 height 24
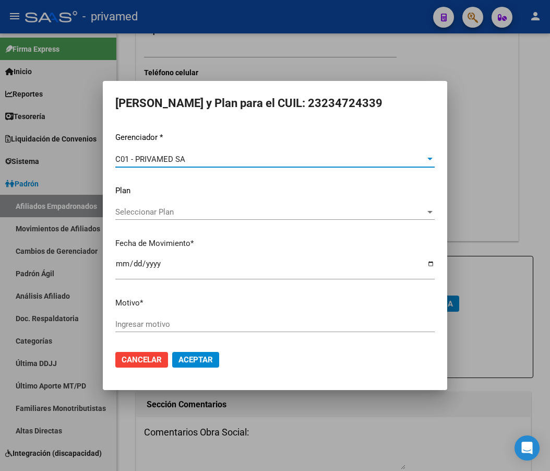
click at [120, 260] on input "[DATE]" at bounding box center [275, 268] width 320 height 17
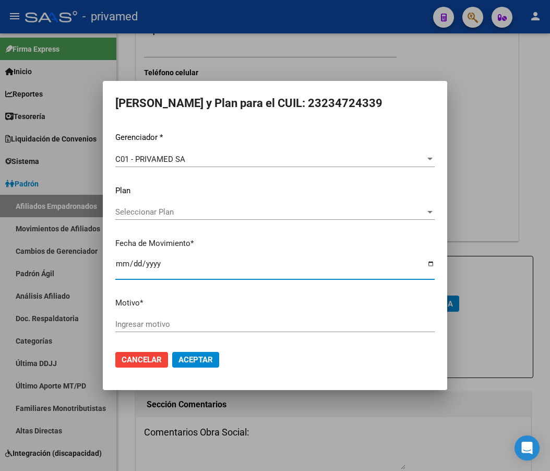
type input "[DATE]"
click at [141, 324] on input "Ingresar motivo" at bounding box center [275, 324] width 320 height 9
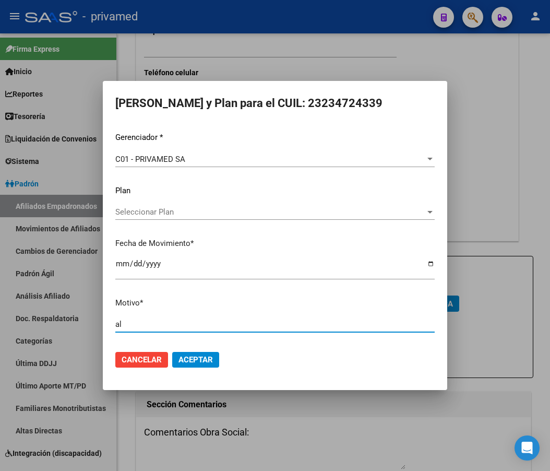
type input "a"
type input "Alta venta Privamed"
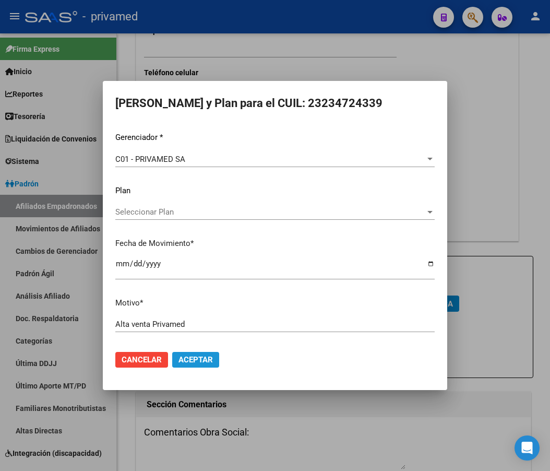
click at [198, 359] on span "Aceptar" at bounding box center [196, 359] width 34 height 9
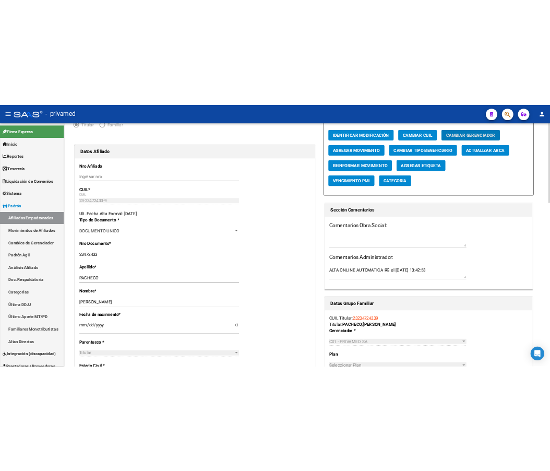
scroll to position [0, 0]
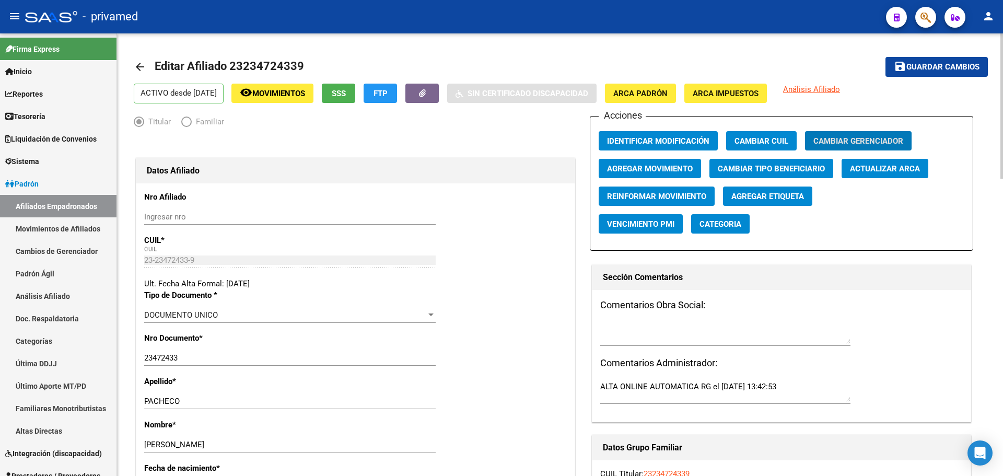
click at [943, 74] on button "save Guardar cambios" at bounding box center [936, 66] width 102 height 19
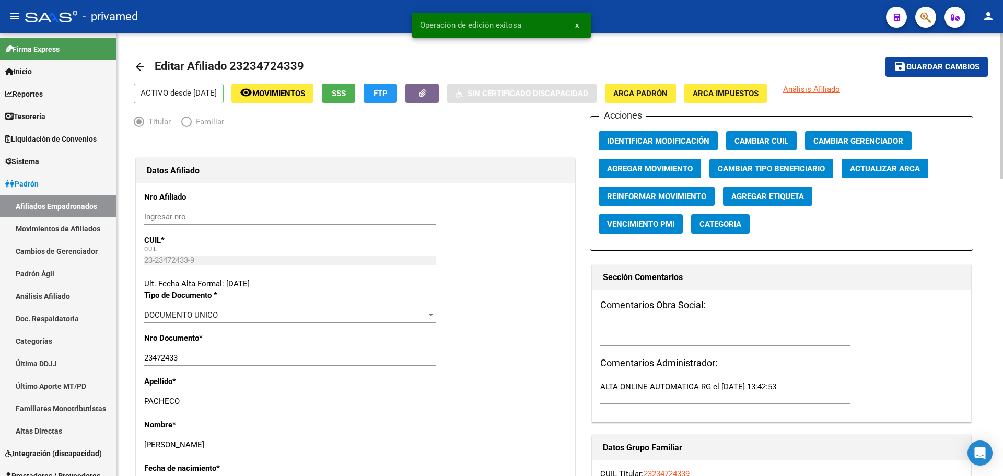
click at [144, 68] on mat-icon "arrow_back" at bounding box center [140, 67] width 13 height 13
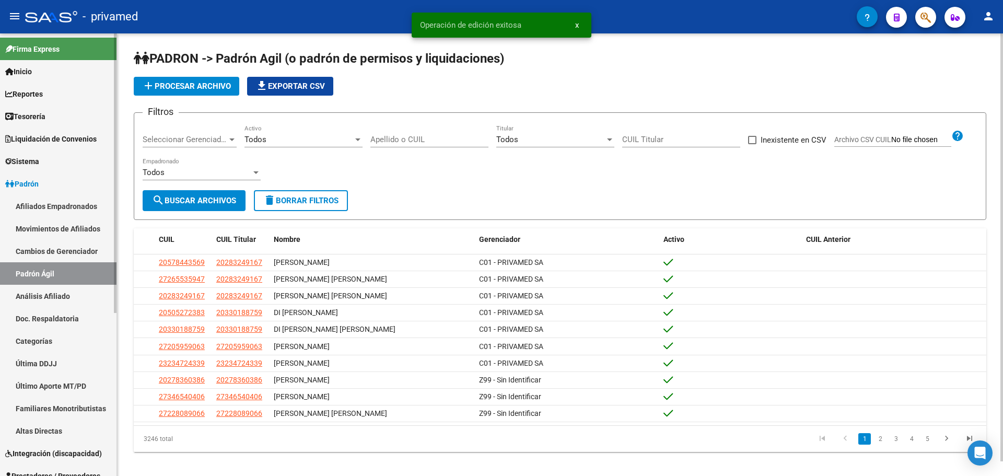
click at [71, 231] on link "Movimientos de Afiliados" at bounding box center [58, 228] width 116 height 22
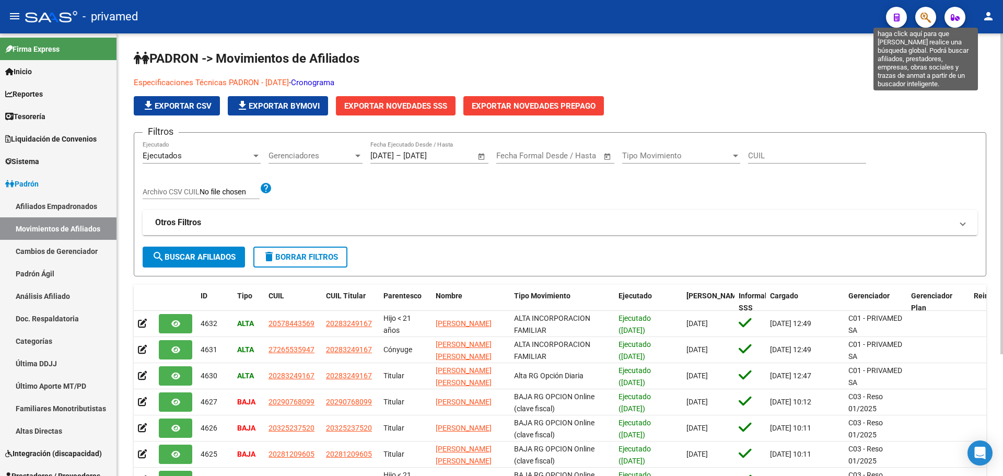
click at [924, 17] on icon "button" at bounding box center [925, 17] width 10 height 12
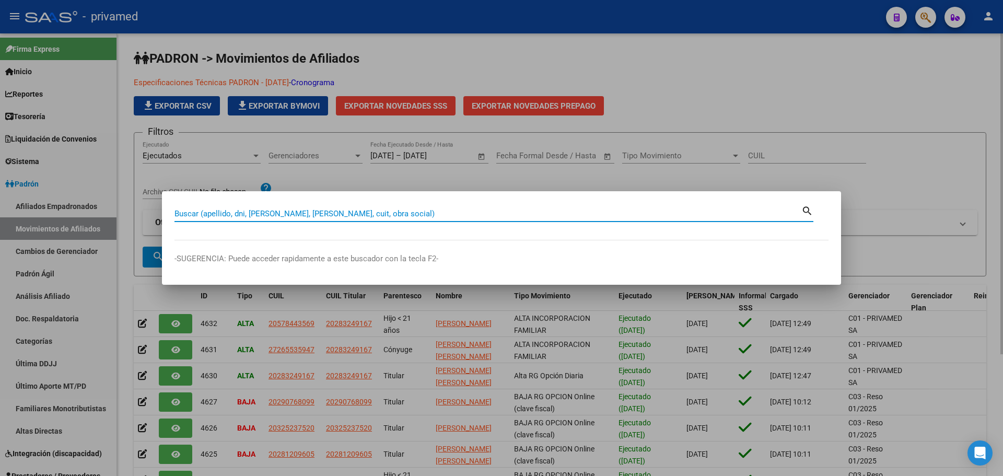
paste input "20462847166"
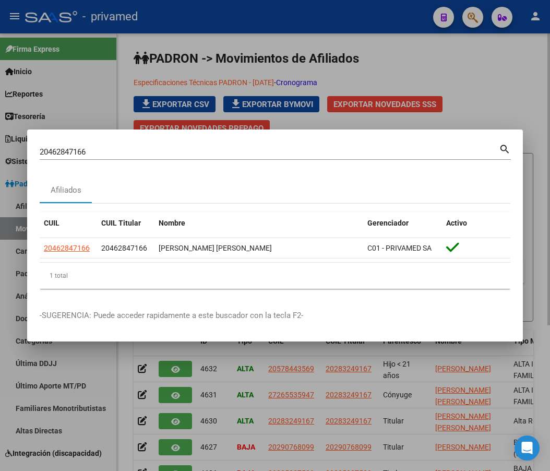
click at [146, 149] on input "20462847166" at bounding box center [270, 151] width 460 height 9
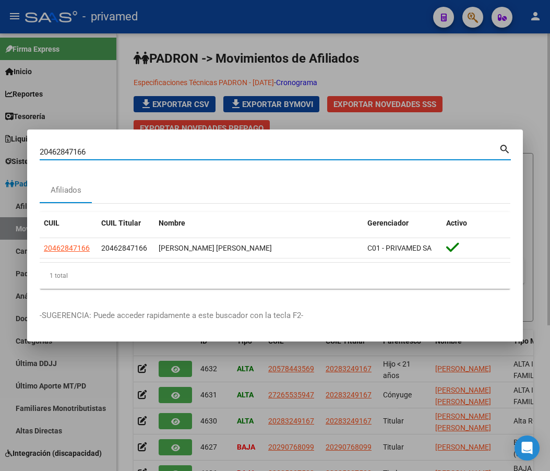
click at [146, 149] on input "20462847166" at bounding box center [270, 151] width 460 height 9
paste input "3234724339"
type input "23234724339"
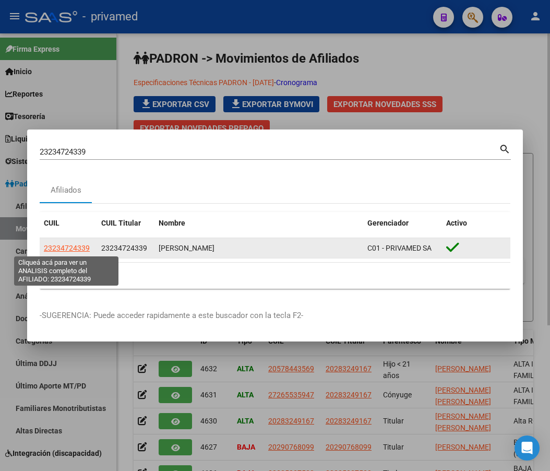
click at [69, 244] on span "23234724339" at bounding box center [67, 248] width 46 height 8
